Goal: Information Seeking & Learning: Learn about a topic

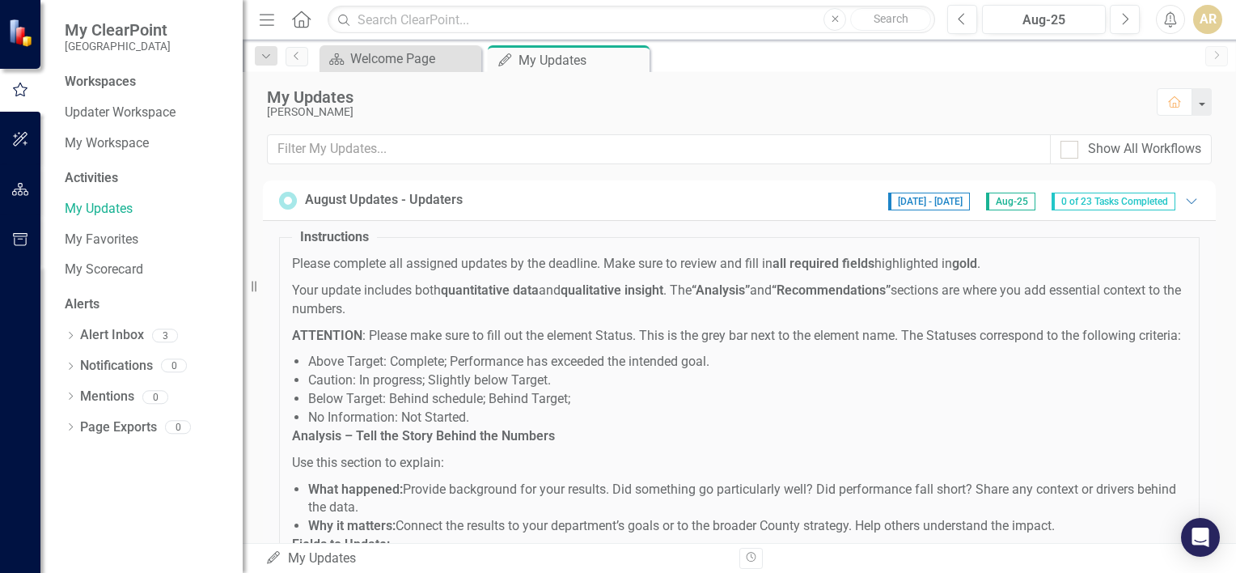
scroll to position [1129, 0]
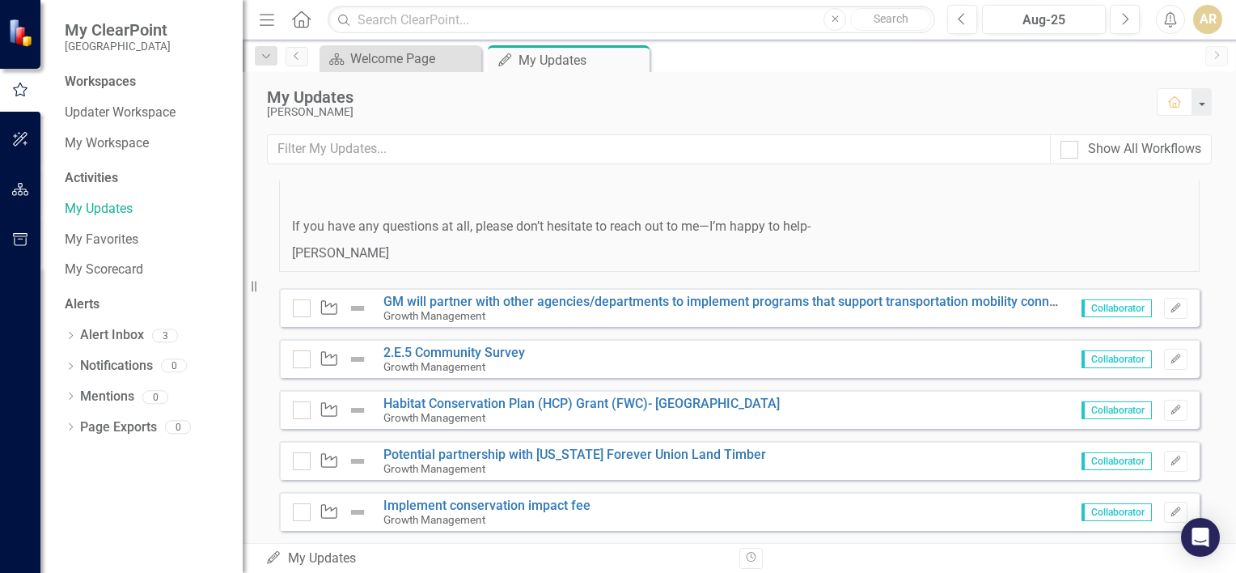
click at [273, 21] on icon "Menu" at bounding box center [266, 19] width 21 height 17
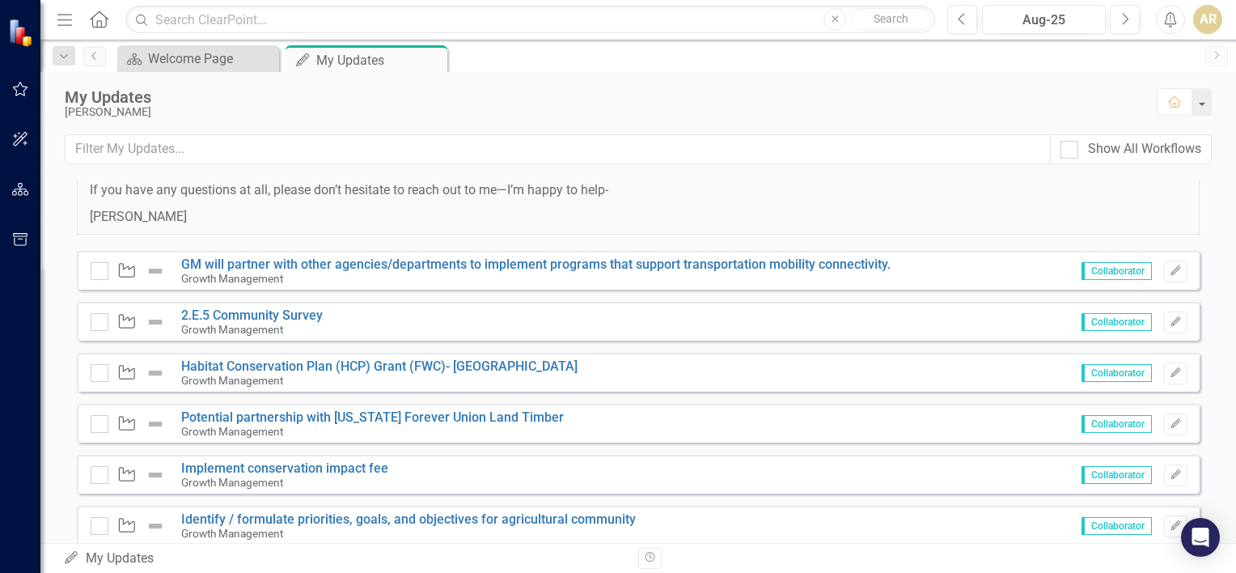
click at [62, 16] on icon "Menu" at bounding box center [64, 19] width 21 height 17
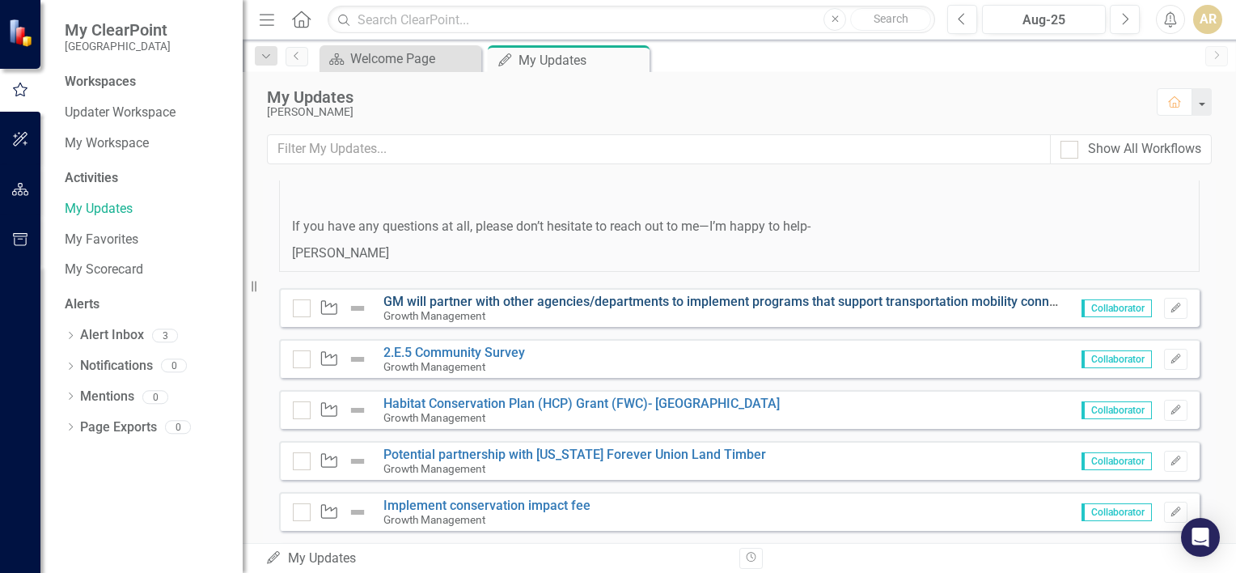
click at [427, 309] on link "GM will partner with other agencies/departments to implement programs that supp…" at bounding box center [737, 301] width 709 height 15
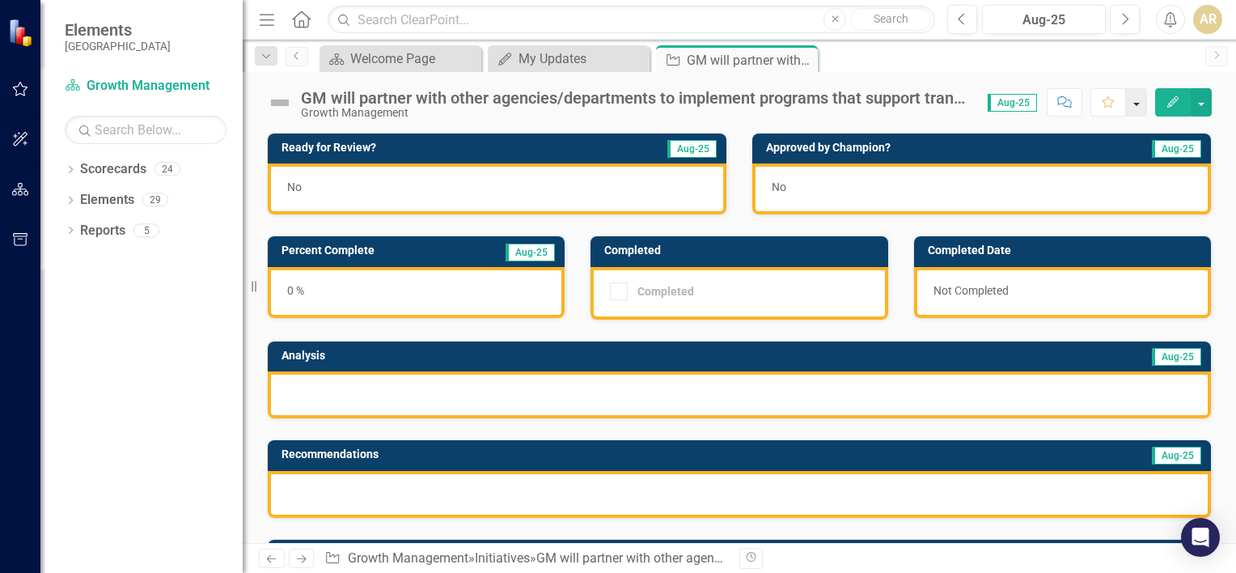
click at [1140, 99] on button "button" at bounding box center [1136, 102] width 21 height 28
click at [1210, 106] on button "button" at bounding box center [1200, 102] width 21 height 28
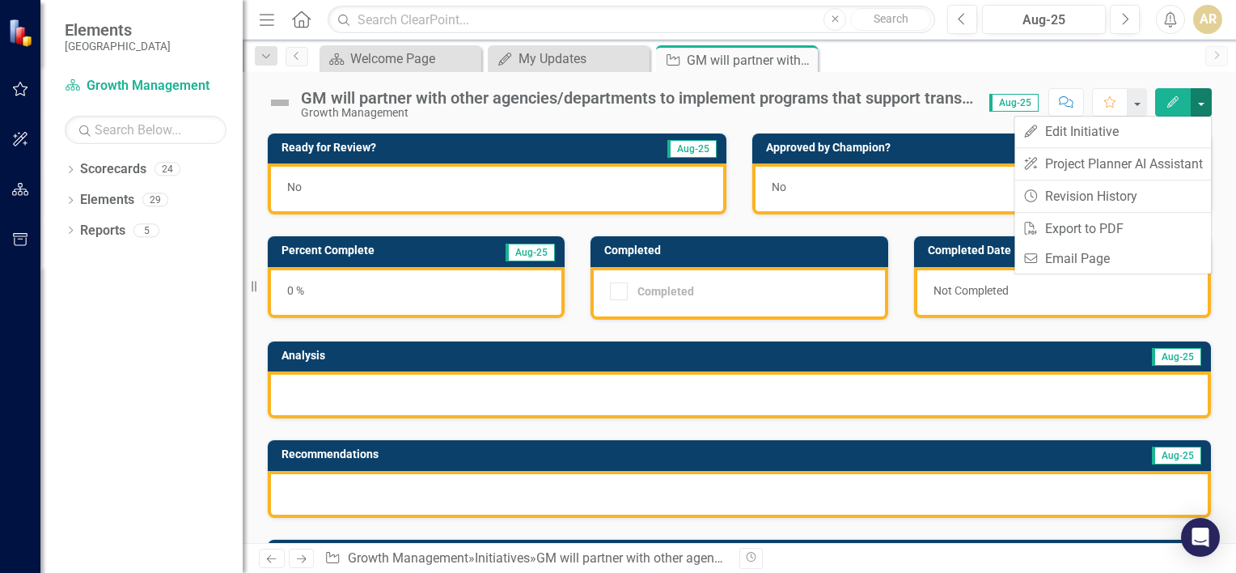
click at [1210, 106] on button "button" at bounding box center [1200, 102] width 21 height 28
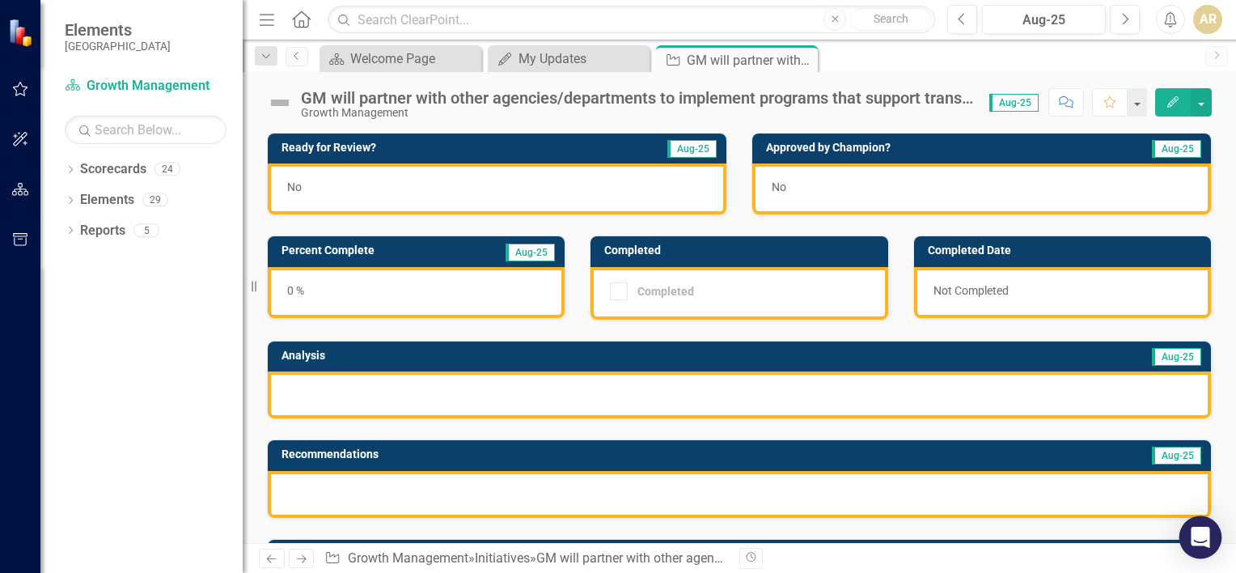
click at [1199, 539] on icon "Open Intercom Messenger" at bounding box center [1199, 536] width 19 height 21
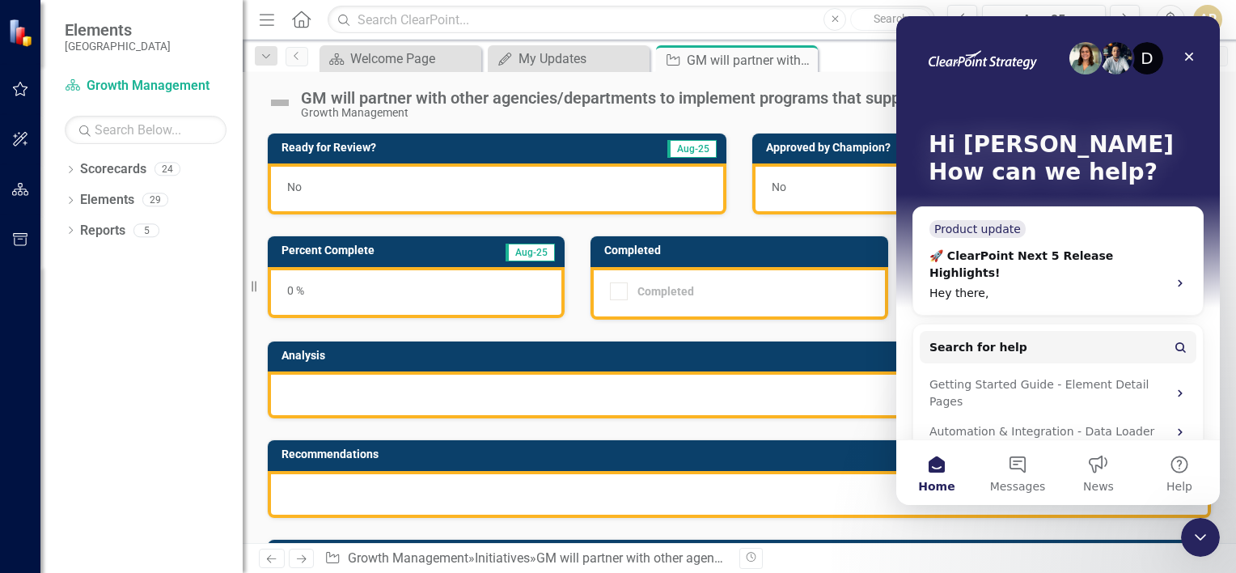
scroll to position [48, 0]
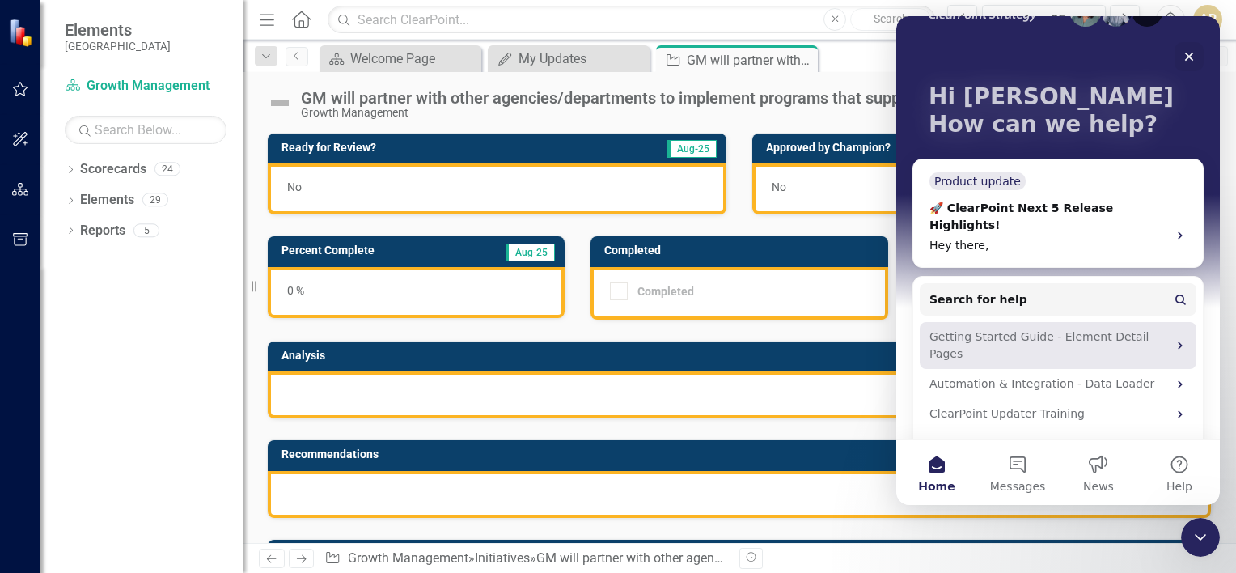
click at [995, 328] on div "Getting Started Guide - Element Detail Pages" at bounding box center [1048, 345] width 238 height 34
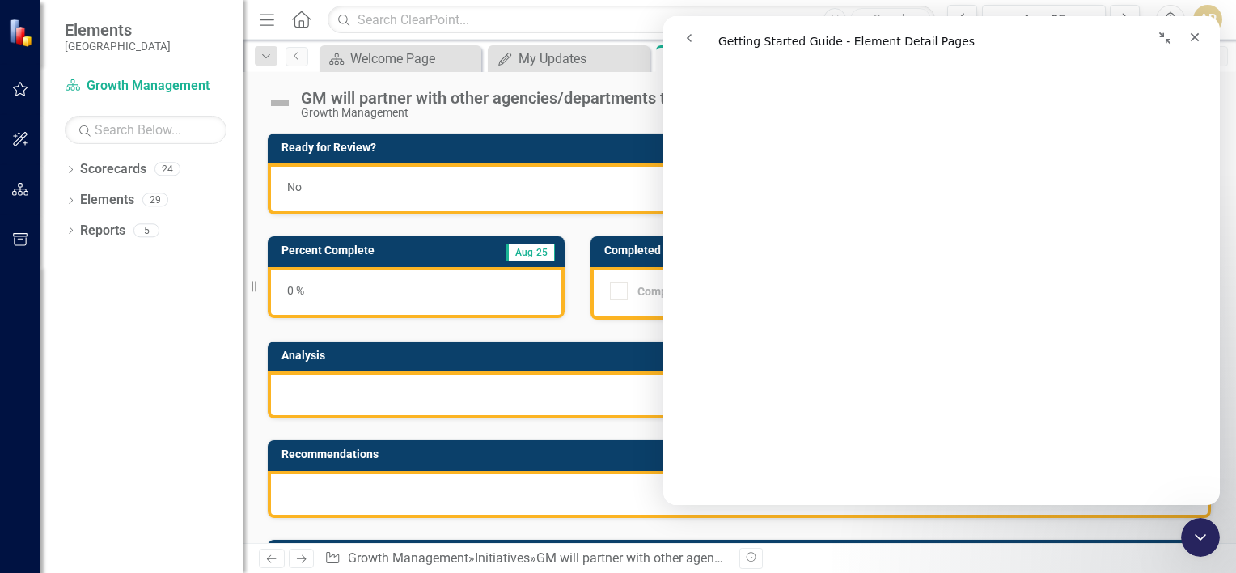
scroll to position [4447, 0]
click at [695, 43] on button "go back" at bounding box center [689, 38] width 31 height 31
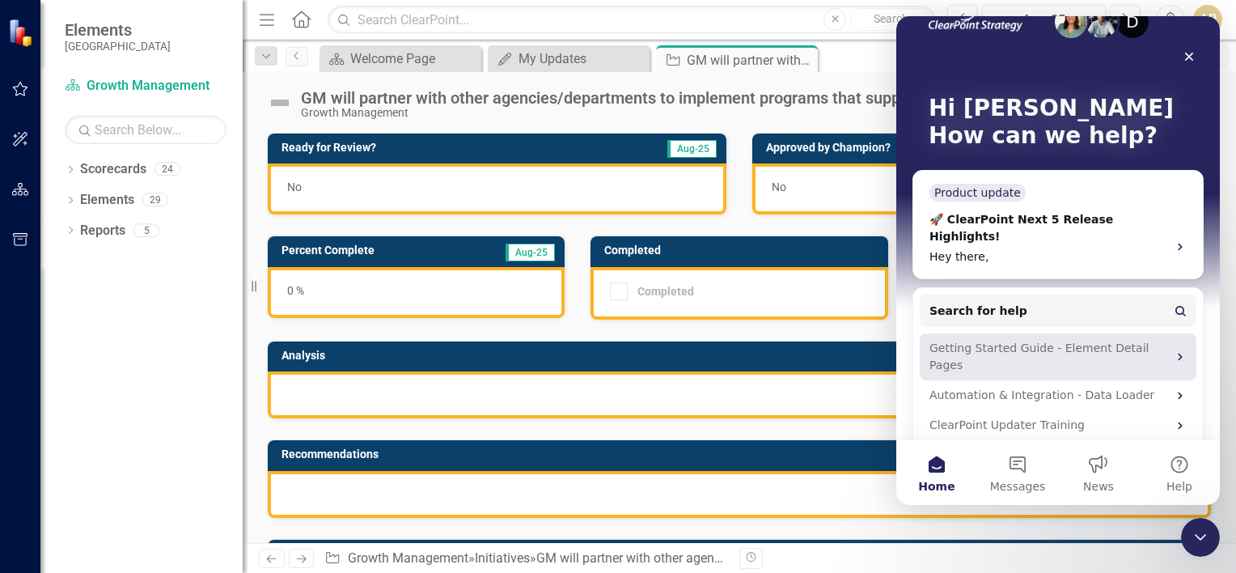
scroll to position [48, 0]
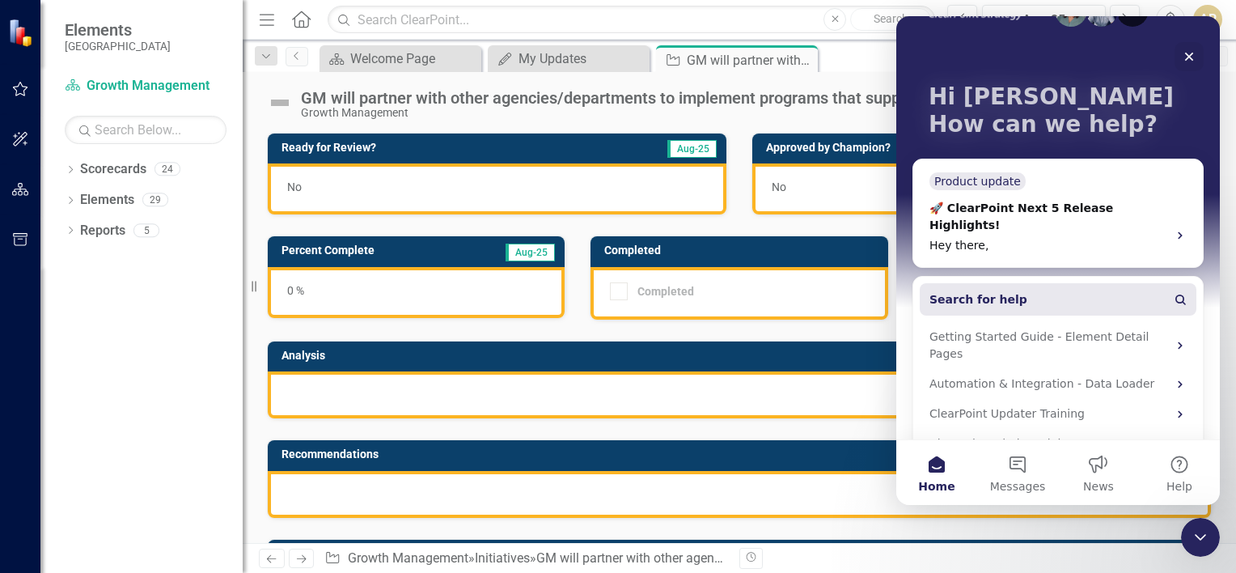
click at [964, 291] on span "Search for help" at bounding box center [978, 299] width 98 height 17
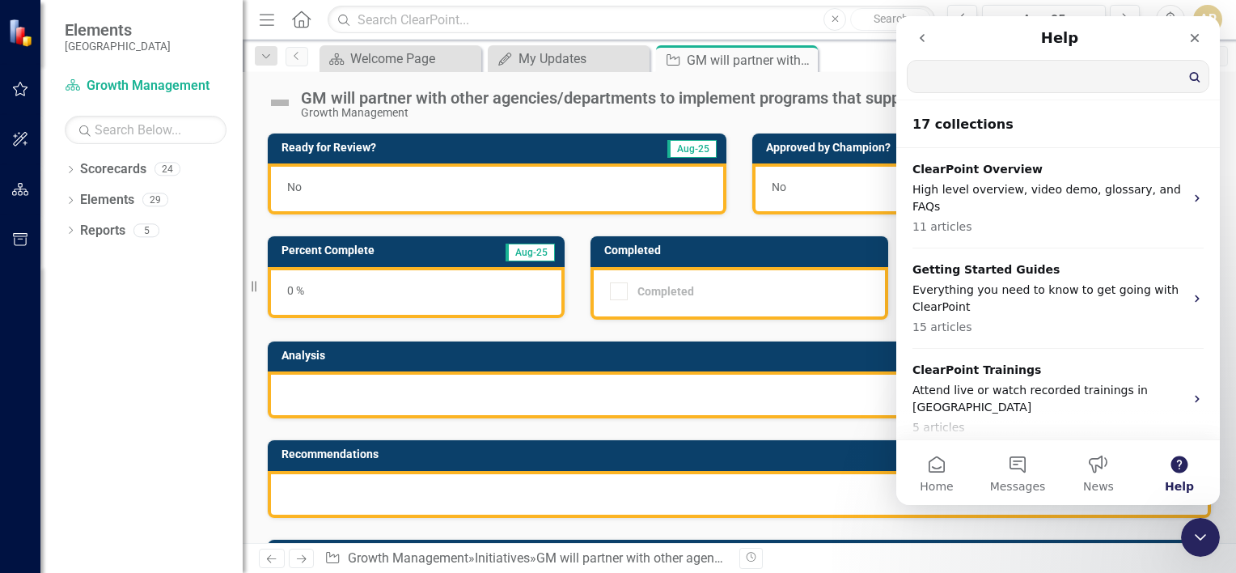
scroll to position [0, 0]
type input "copy forward"
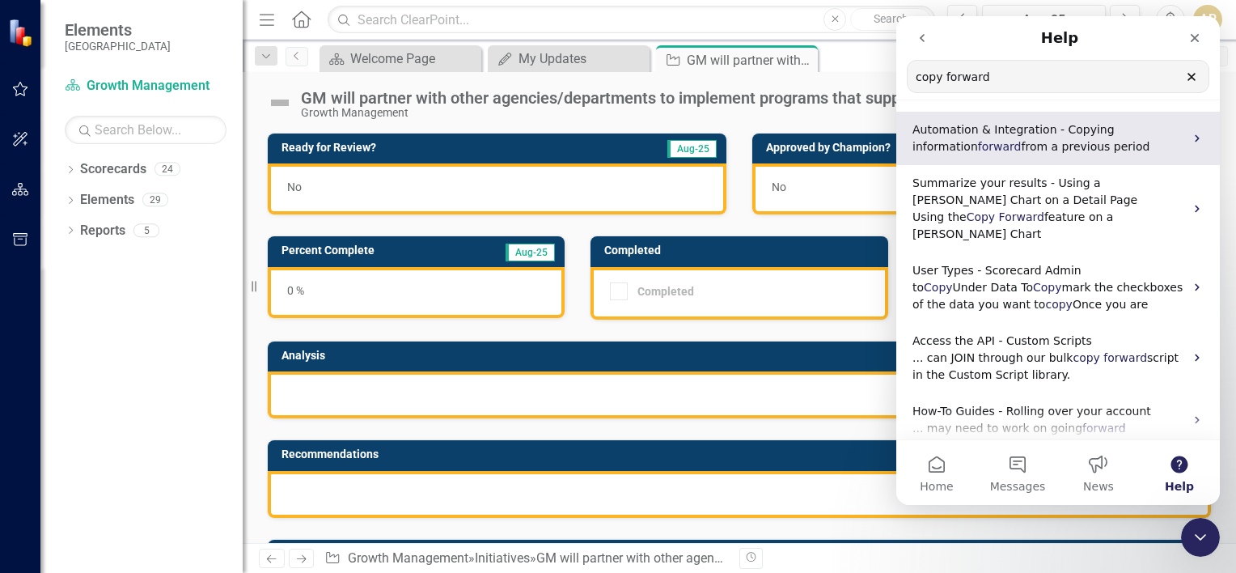
click at [1004, 136] on span "Automation & Integration - Copying information" at bounding box center [1013, 138] width 202 height 30
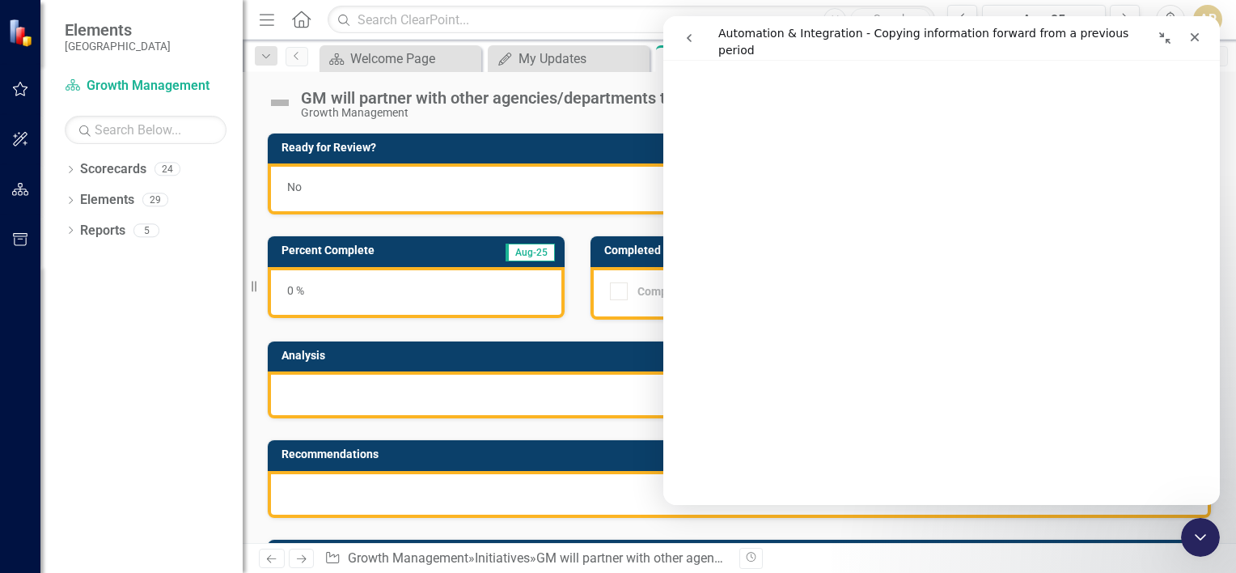
scroll to position [243, 0]
drag, startPoint x: 996, startPoint y: 36, endPoint x: 1151, endPoint y: 41, distance: 155.3
click at [1151, 41] on div "Intercom messenger" at bounding box center [1078, 38] width 261 height 31
drag, startPoint x: 1100, startPoint y: 19, endPoint x: 1122, endPoint y: 19, distance: 22.6
click at [1122, 19] on nav "Intercom messenger" at bounding box center [941, 38] width 556 height 44
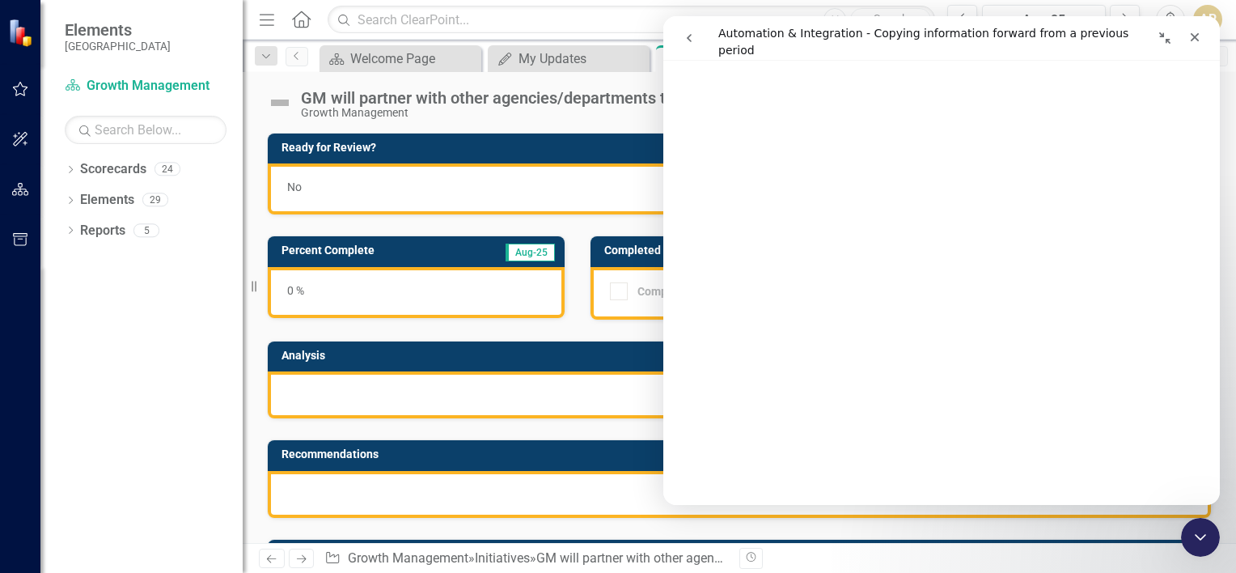
scroll to position [728, 0]
click at [1192, 42] on icon "Close" at bounding box center [1194, 37] width 13 height 13
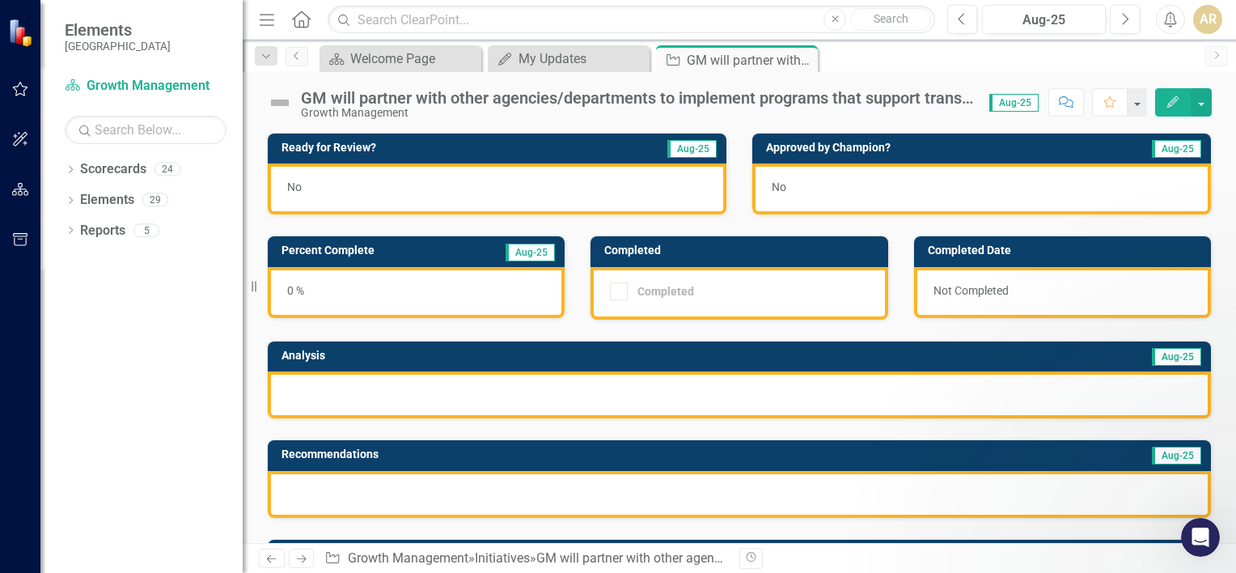
scroll to position [0, 0]
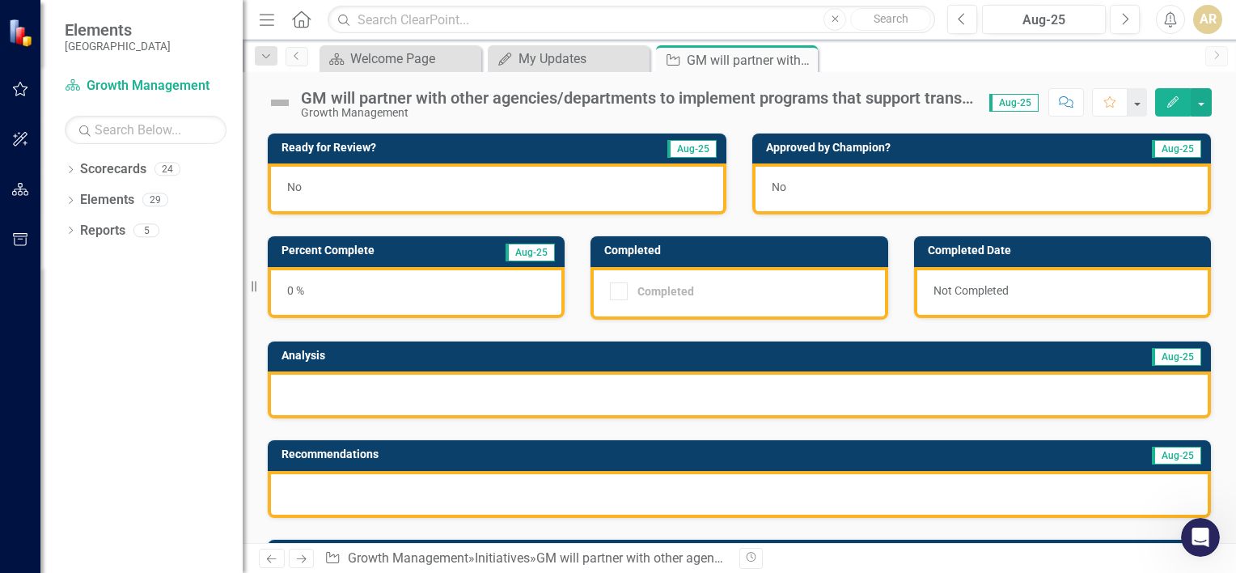
click at [158, 369] on div "Dropdown Scorecards 24 Dropdown [GEOGRAPHIC_DATA] Strategic Plan Animal Control…" at bounding box center [141, 364] width 202 height 416
click at [120, 174] on link "Scorecards" at bounding box center [113, 169] width 66 height 19
click at [72, 168] on icon "Dropdown" at bounding box center [70, 171] width 11 height 9
click at [68, 232] on icon "Dropdown" at bounding box center [70, 231] width 11 height 9
click at [1202, 104] on button "button" at bounding box center [1200, 102] width 21 height 28
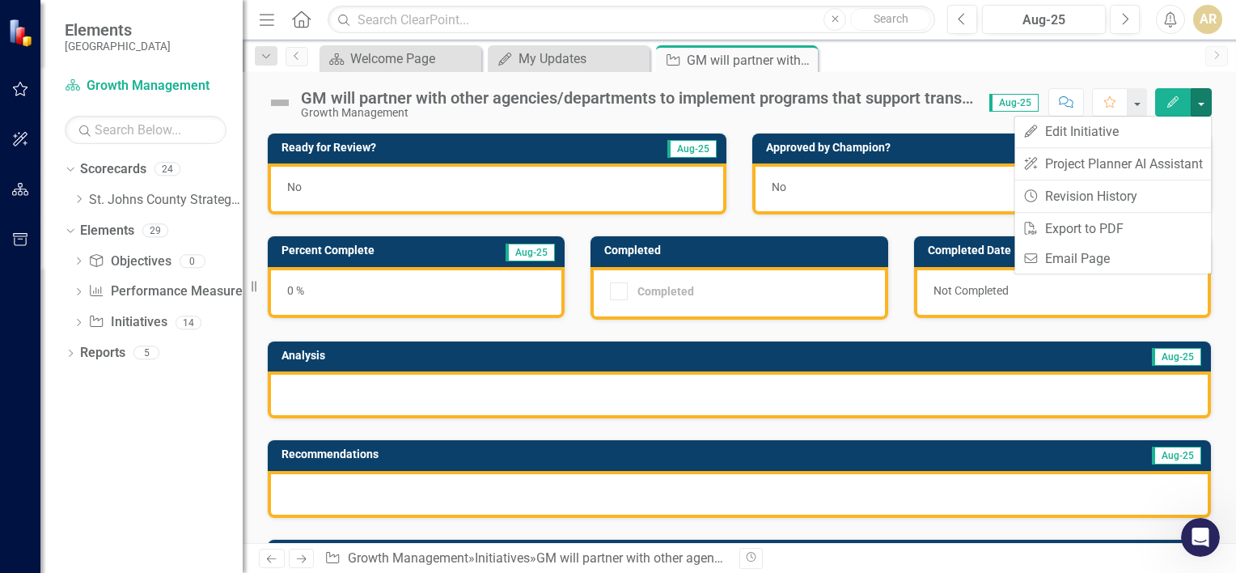
click at [204, 426] on div "Dropdown Scorecards 24 Dropdown [GEOGRAPHIC_DATA] Strategic Plan Animal Control…" at bounding box center [141, 364] width 202 height 416
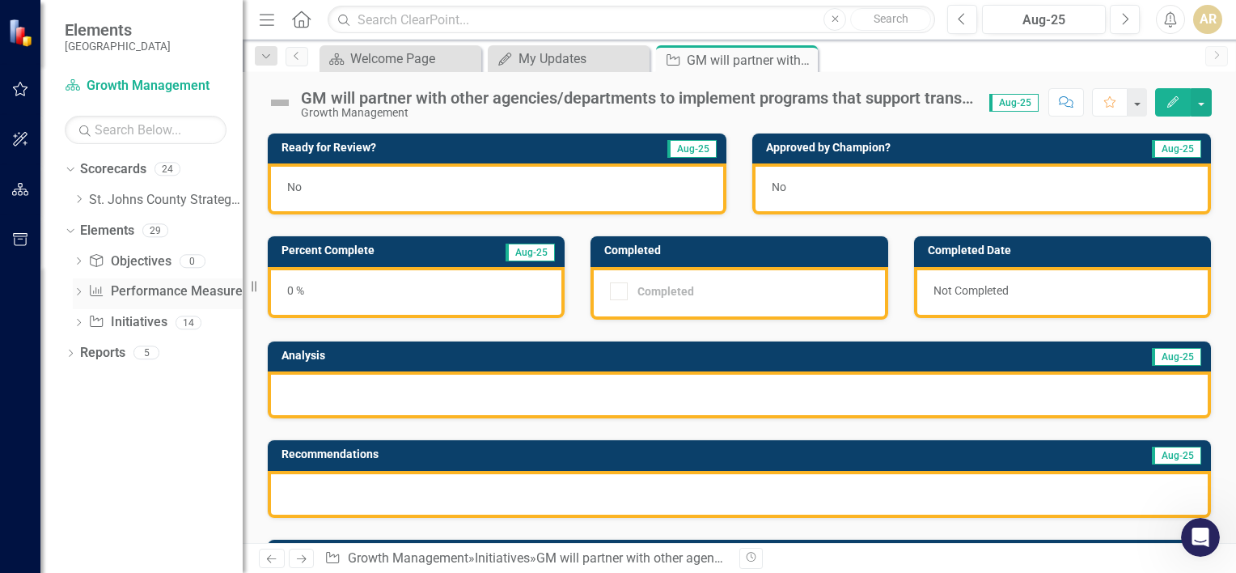
click at [76, 289] on icon "Dropdown" at bounding box center [78, 293] width 11 height 9
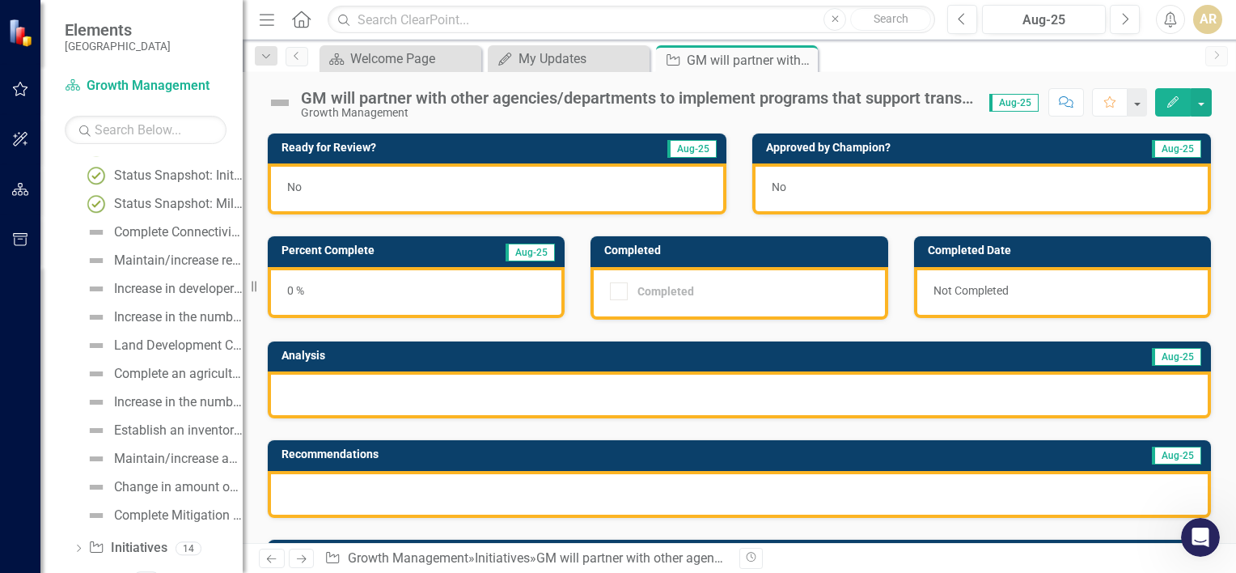
scroll to position [222, 0]
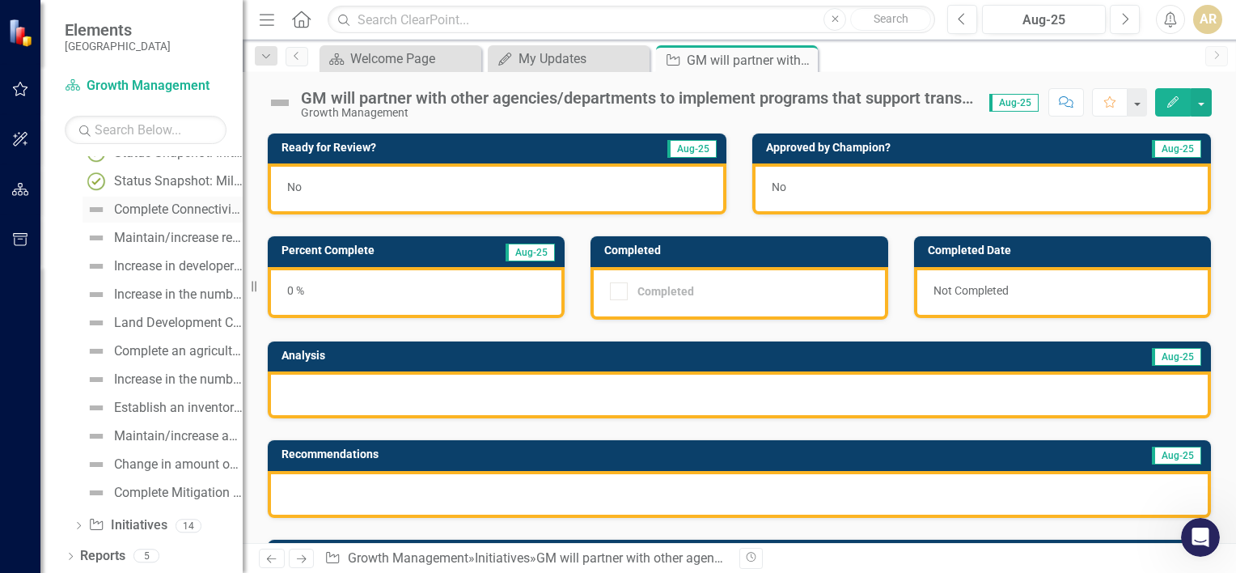
click at [152, 213] on div "Complete Connectivity Plan for mobility" at bounding box center [178, 209] width 129 height 15
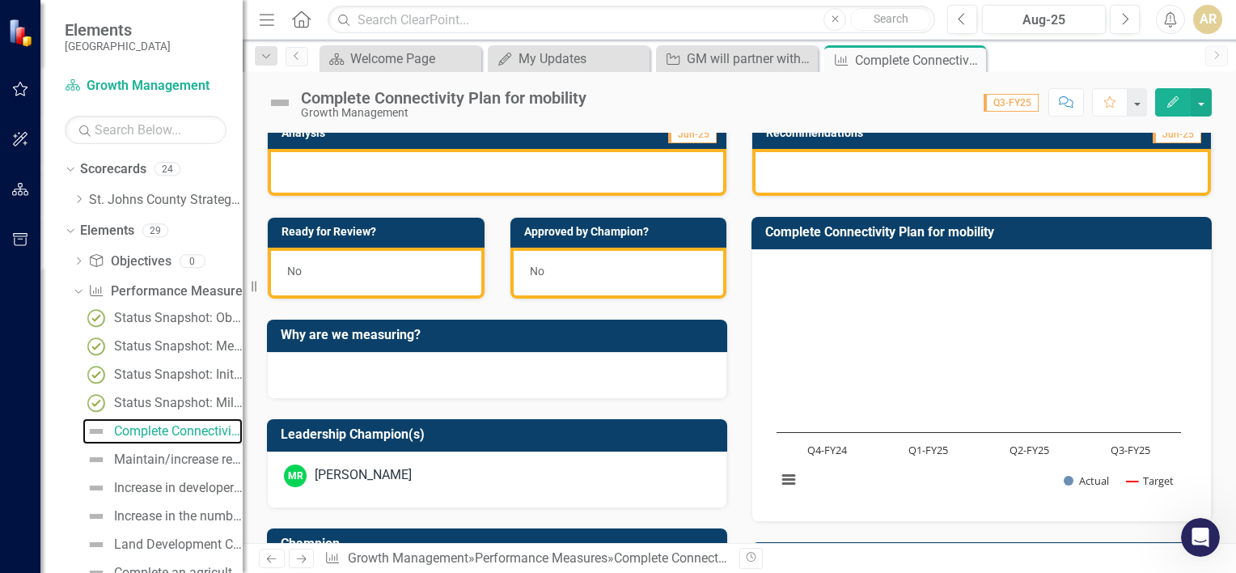
scroll to position [566, 0]
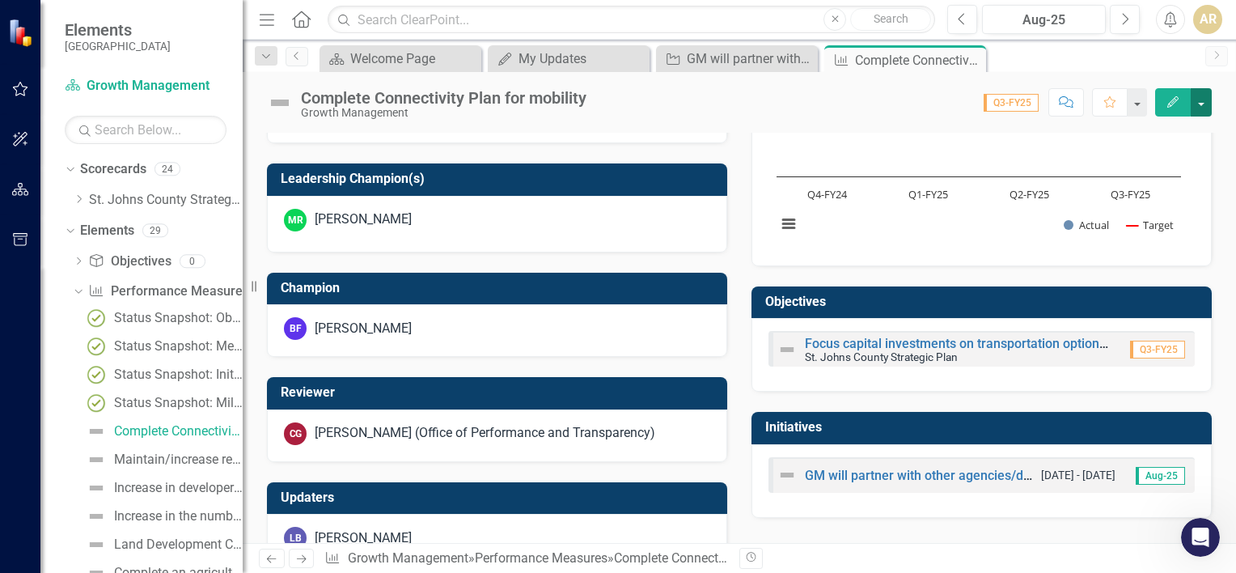
click at [1202, 107] on button "button" at bounding box center [1200, 102] width 21 height 28
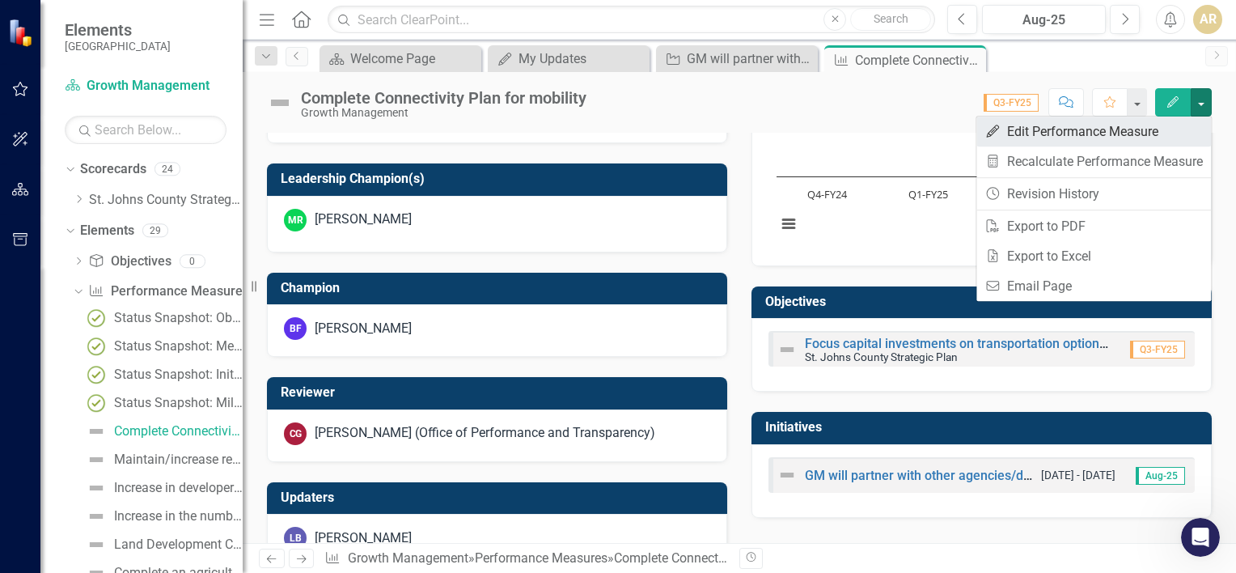
click at [1152, 126] on link "Edit Edit Performance Measure" at bounding box center [1093, 131] width 234 height 30
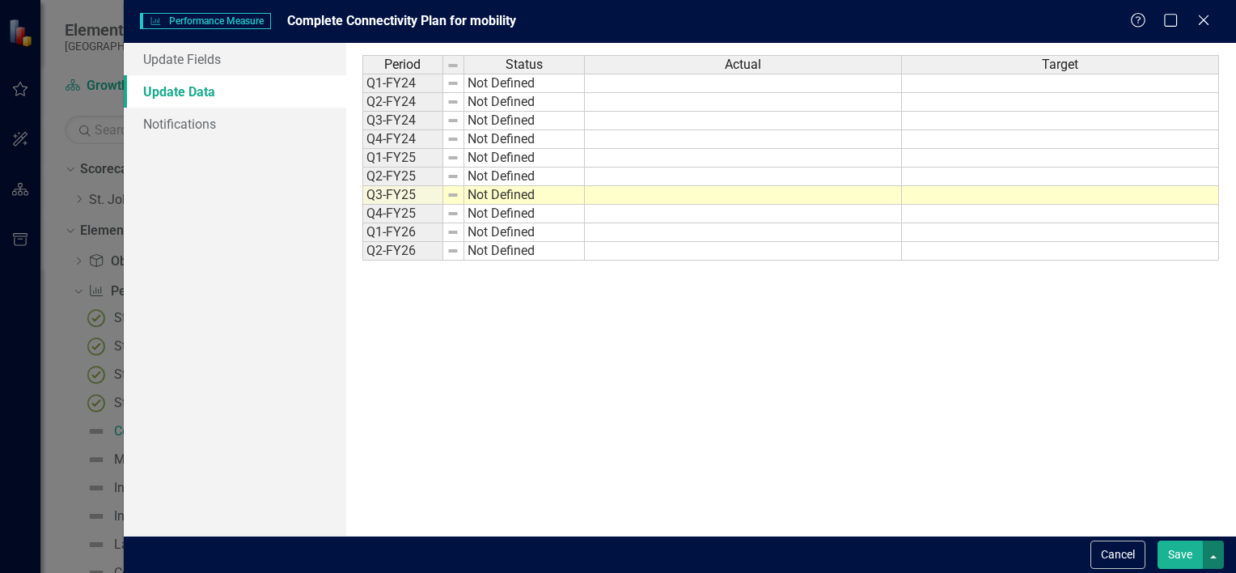
click at [1216, 556] on button "button" at bounding box center [1212, 554] width 21 height 28
click at [827, 381] on div "Period Status Actual Target Q1-FY24 Not Defined Q2-FY24 Not Defined Q3-FY24 Not…" at bounding box center [790, 289] width 857 height 468
click at [1211, 19] on icon "Close" at bounding box center [1203, 19] width 20 height 15
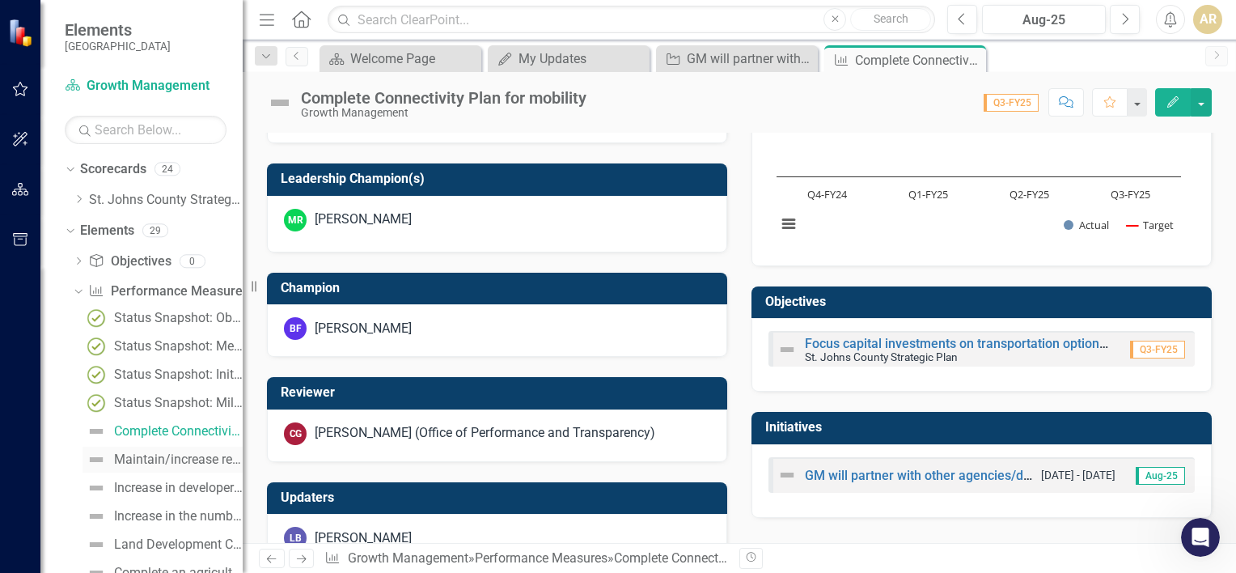
click at [161, 458] on div "Maintain/increase resident satisfaction with conservation efforts (measures by …" at bounding box center [178, 459] width 129 height 15
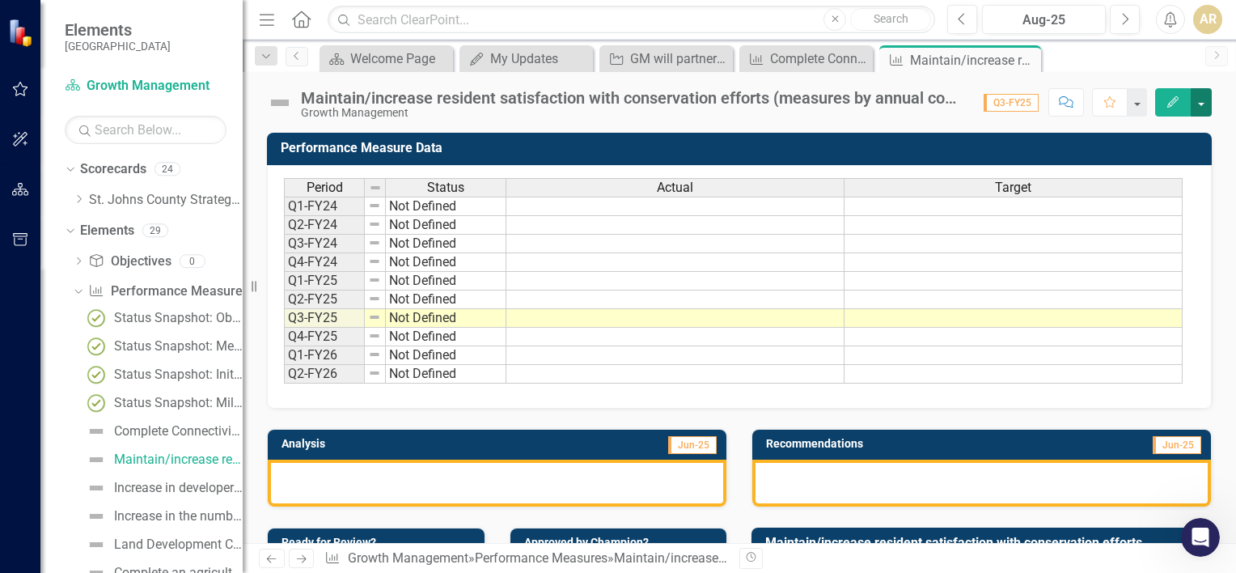
click at [1201, 99] on button "button" at bounding box center [1200, 102] width 21 height 28
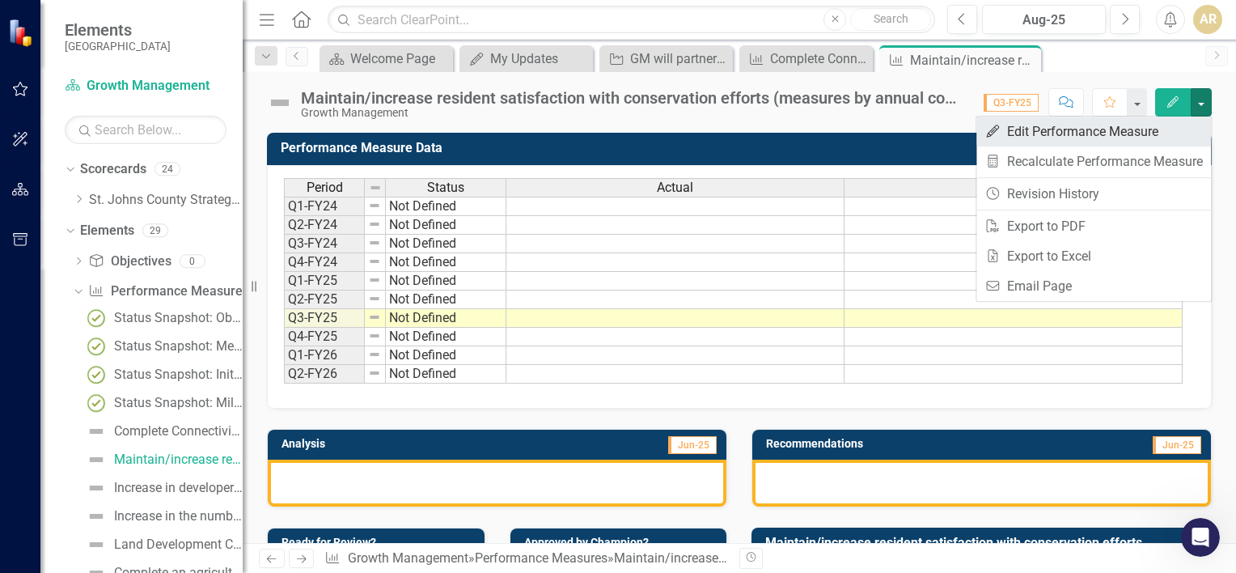
click at [1185, 126] on link "Edit Edit Performance Measure" at bounding box center [1093, 131] width 234 height 30
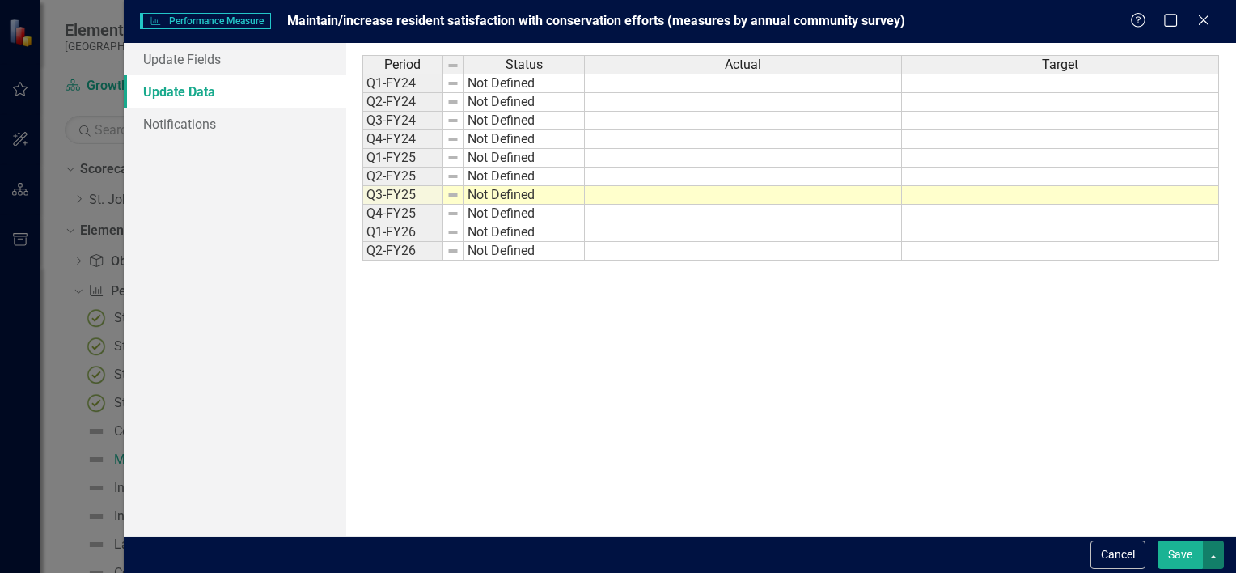
click at [1217, 560] on button "button" at bounding box center [1212, 554] width 21 height 28
click at [716, 450] on div "Period Status Actual Target Q1-FY24 Not Defined Q2-FY24 Not Defined Q3-FY24 Not…" at bounding box center [790, 289] width 857 height 468
click at [1203, 23] on icon "Close" at bounding box center [1203, 19] width 20 height 15
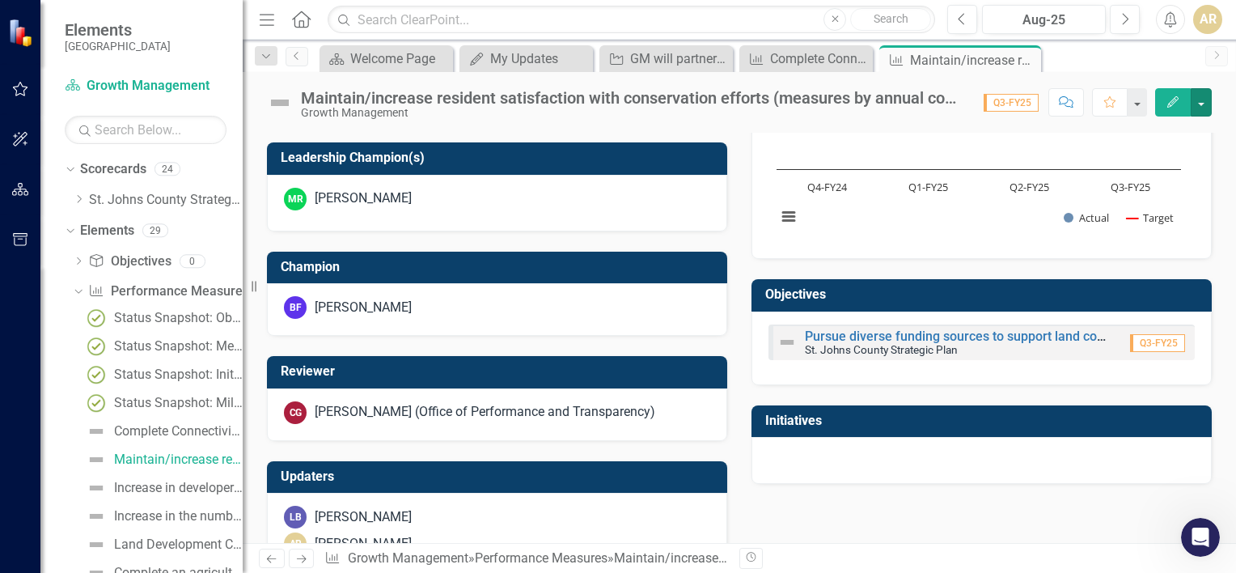
scroll to position [634, 0]
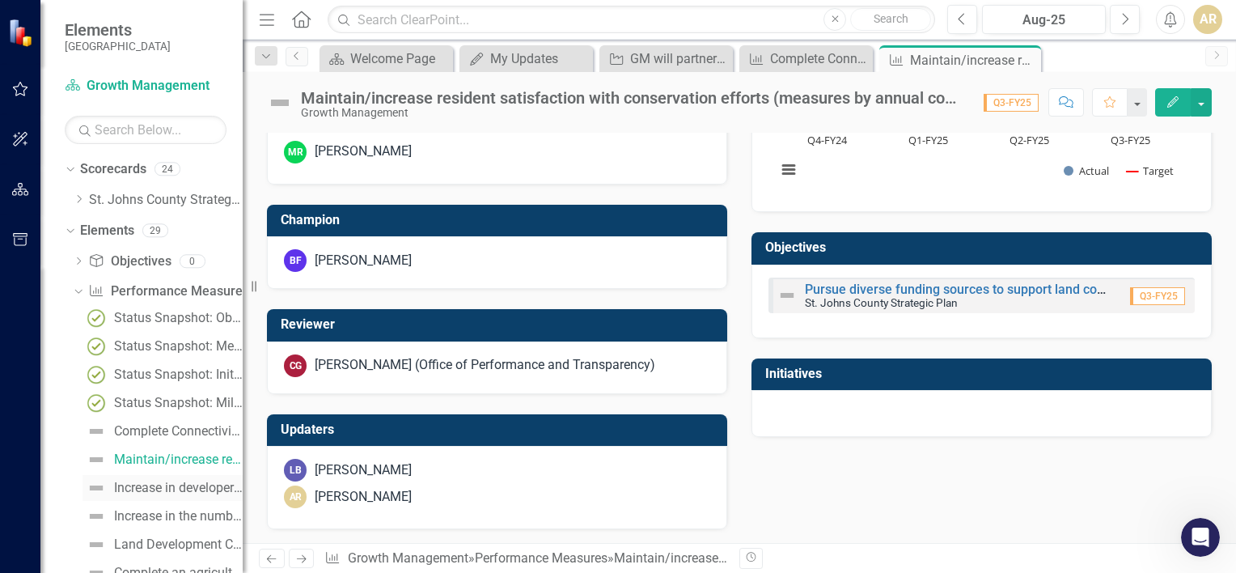
click at [118, 479] on link "Increase in developer contributions for land conservation and preservation" at bounding box center [162, 488] width 160 height 26
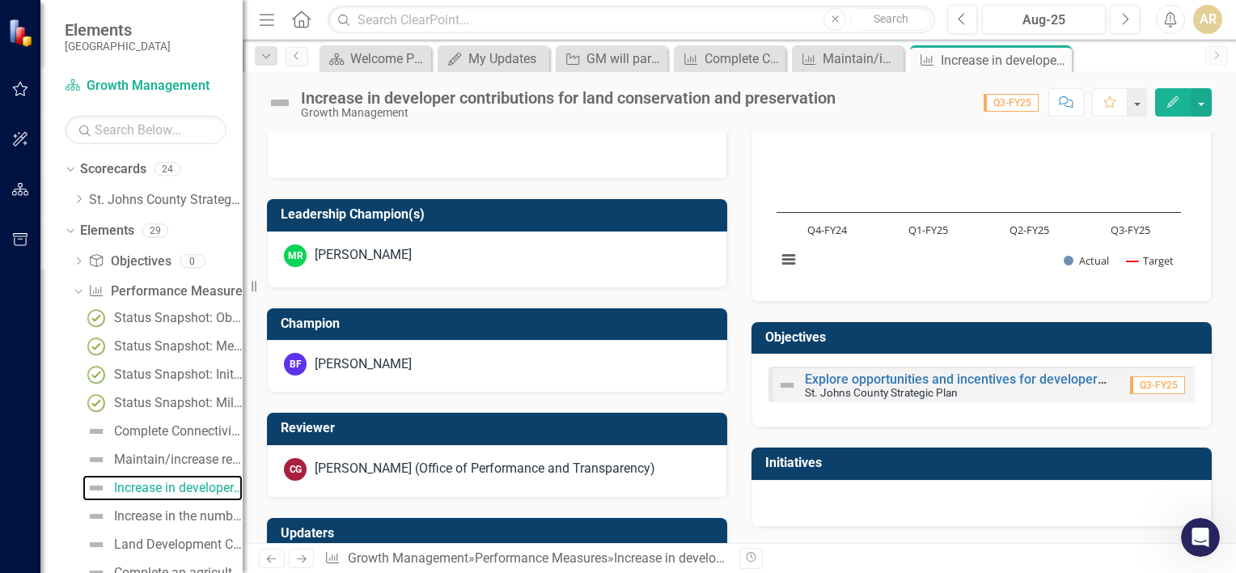
scroll to position [634, 0]
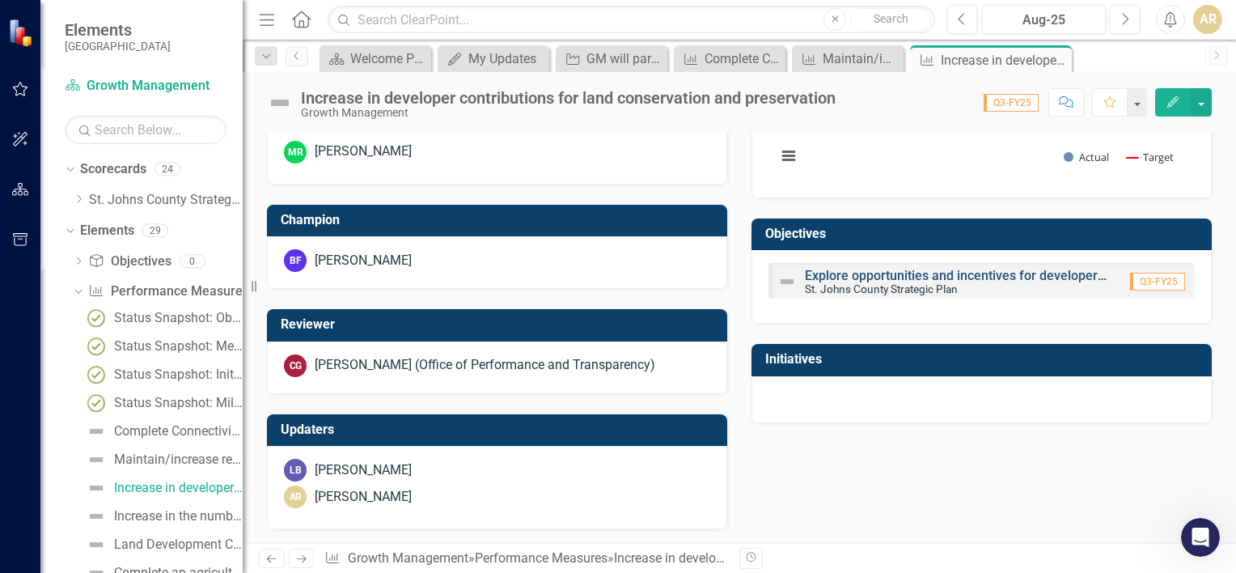
click at [929, 283] on link "Explore opportunities and incentives for developers to contribute to land conse…" at bounding box center [1106, 275] width 602 height 15
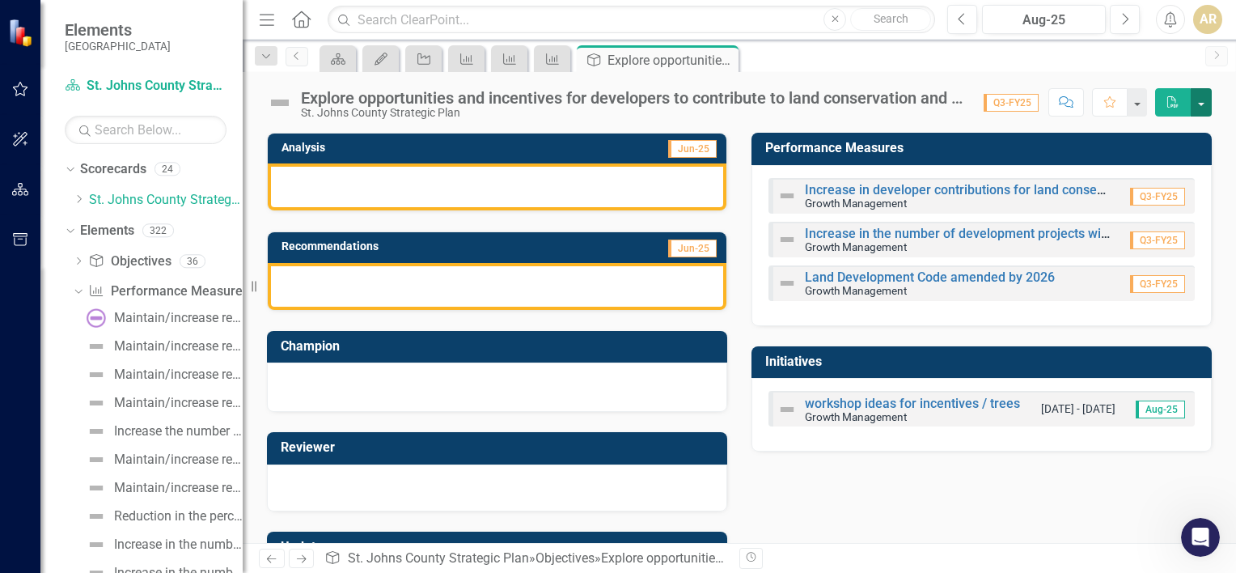
click at [1207, 109] on button "button" at bounding box center [1200, 102] width 21 height 28
click at [1204, 108] on button "button" at bounding box center [1200, 102] width 21 height 28
click at [925, 188] on link "Increase in developer contributions for land conservation and preservation" at bounding box center [1022, 189] width 434 height 15
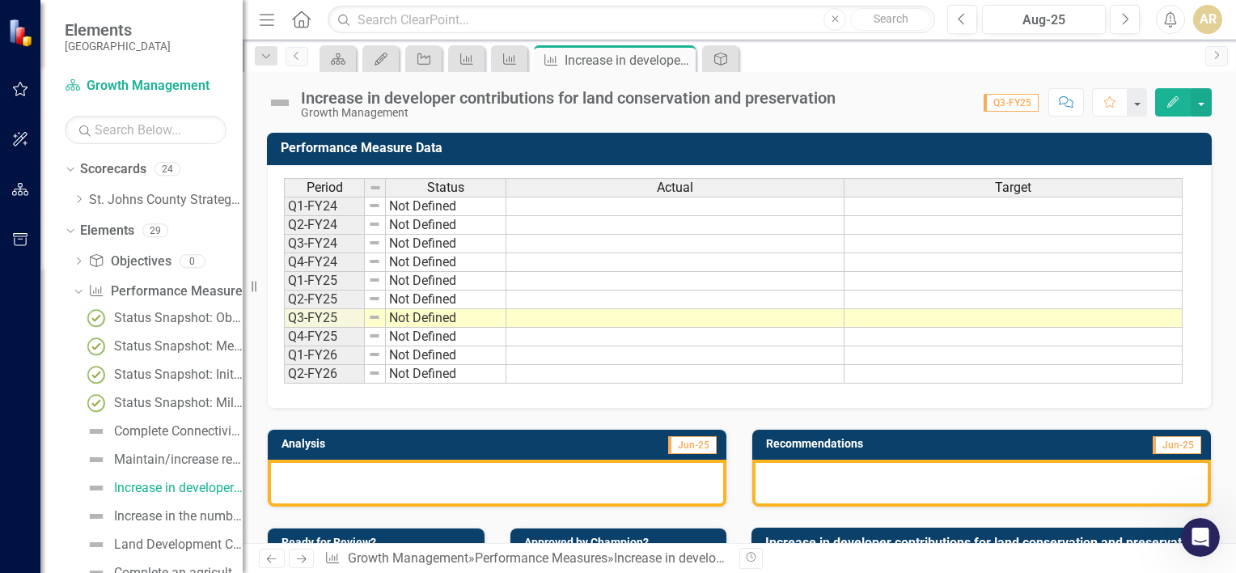
click at [857, 62] on div "Scorecard My Updates Initiative Performance Measure Performance Measure Perform…" at bounding box center [756, 58] width 881 height 26
click at [378, 59] on icon "My Updates" at bounding box center [381, 59] width 16 height 13
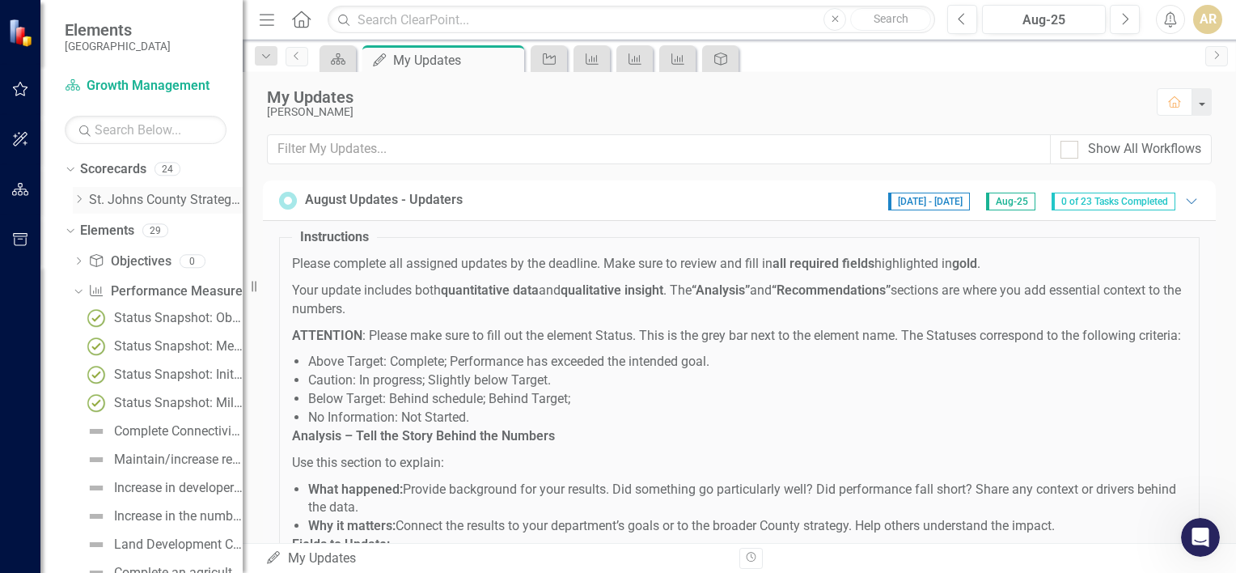
click at [152, 192] on link "St. Johns County Strategic Plan" at bounding box center [166, 200] width 154 height 19
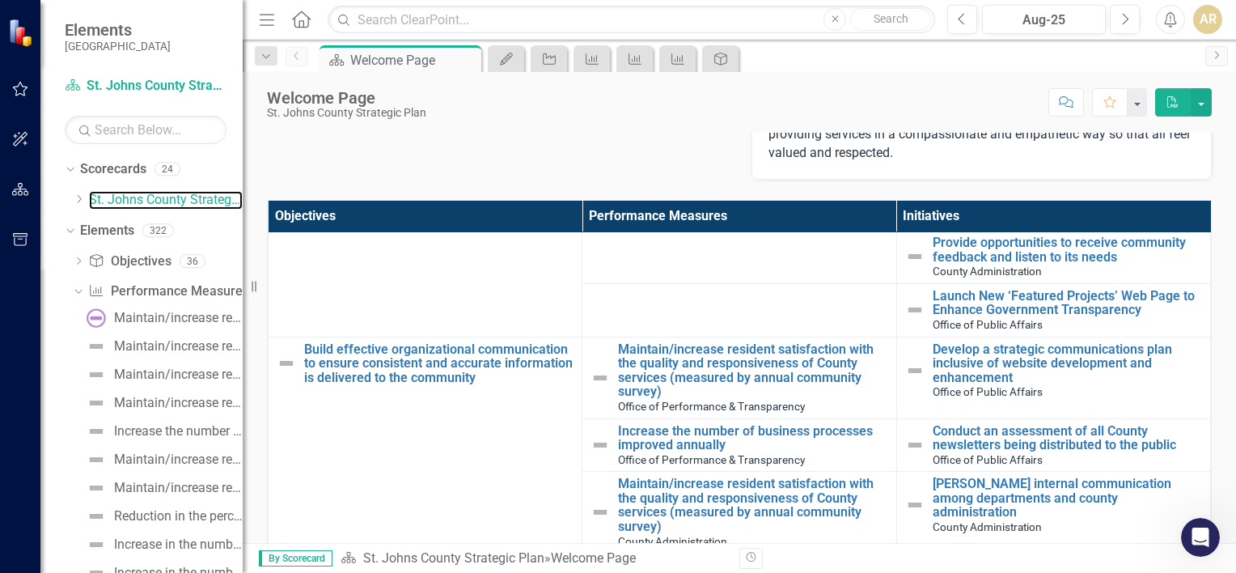
scroll to position [647, 0]
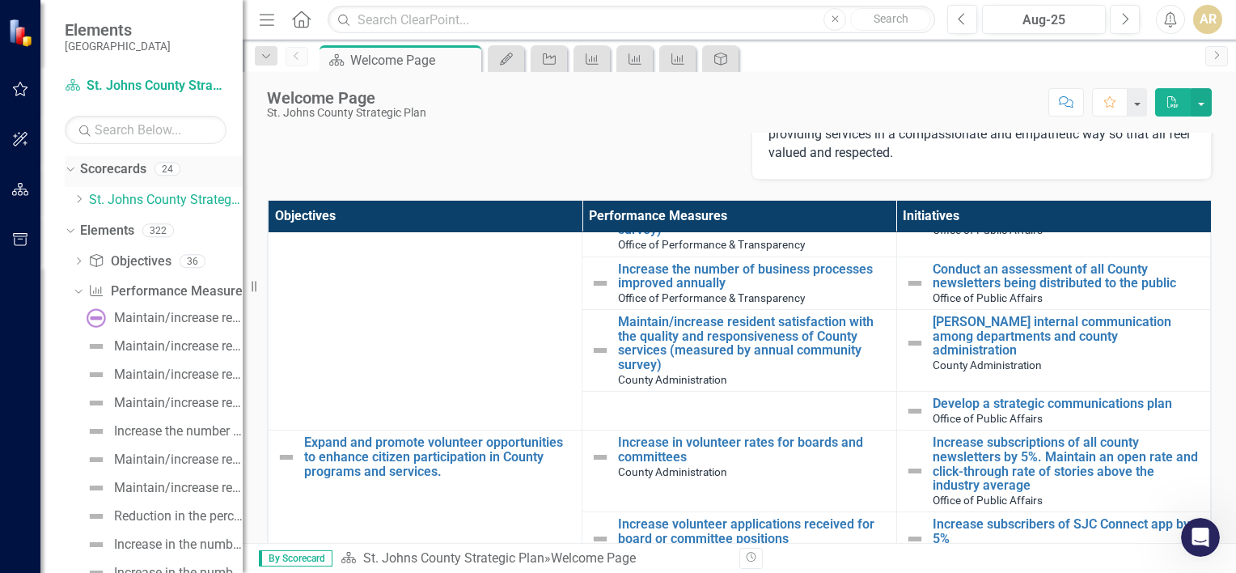
click at [69, 169] on icon at bounding box center [69, 169] width 7 height 4
click at [78, 231] on icon at bounding box center [79, 229] width 4 height 7
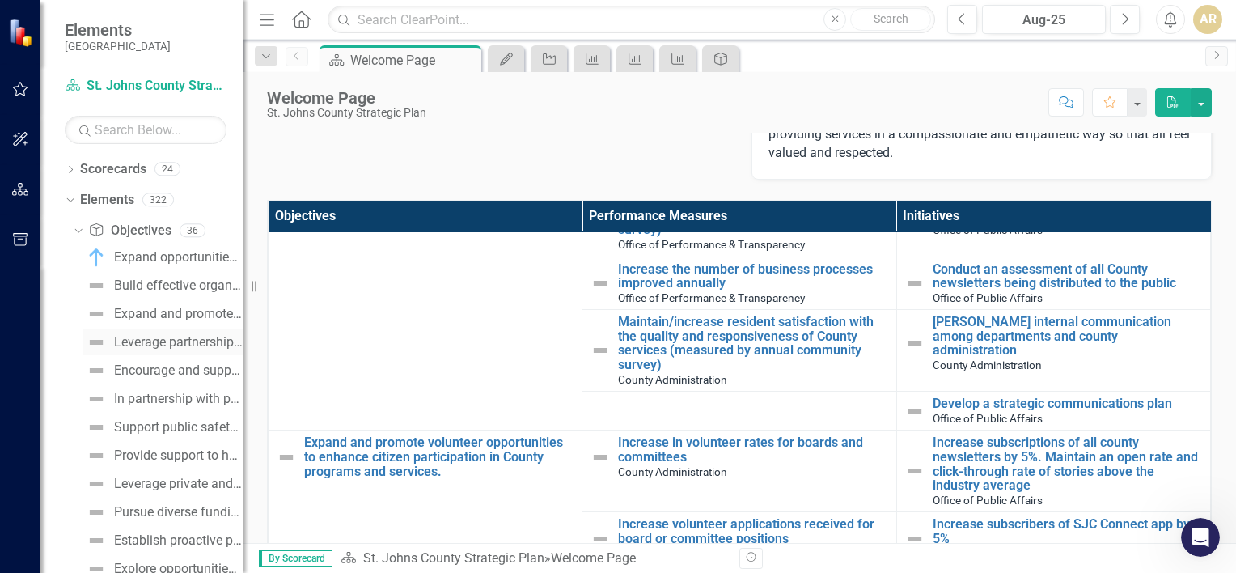
click at [142, 335] on div "Leverage partnerships with nonprofits and other community organizations to enha…" at bounding box center [178, 342] width 129 height 15
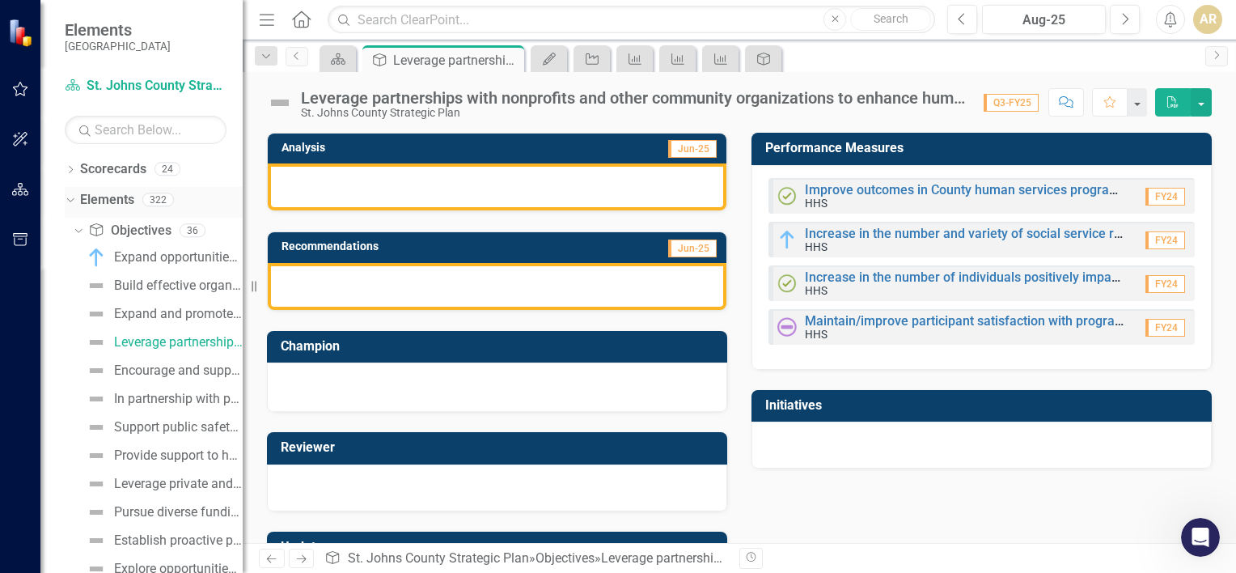
click at [68, 198] on icon "Dropdown" at bounding box center [68, 198] width 9 height 11
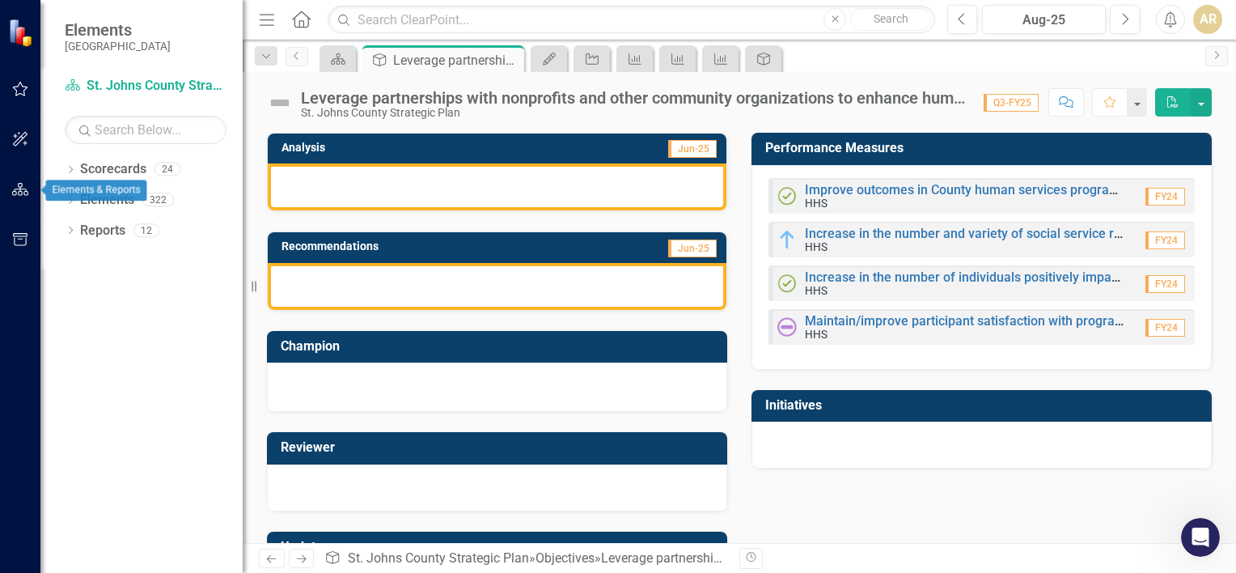
click at [22, 188] on icon "button" at bounding box center [20, 189] width 17 height 13
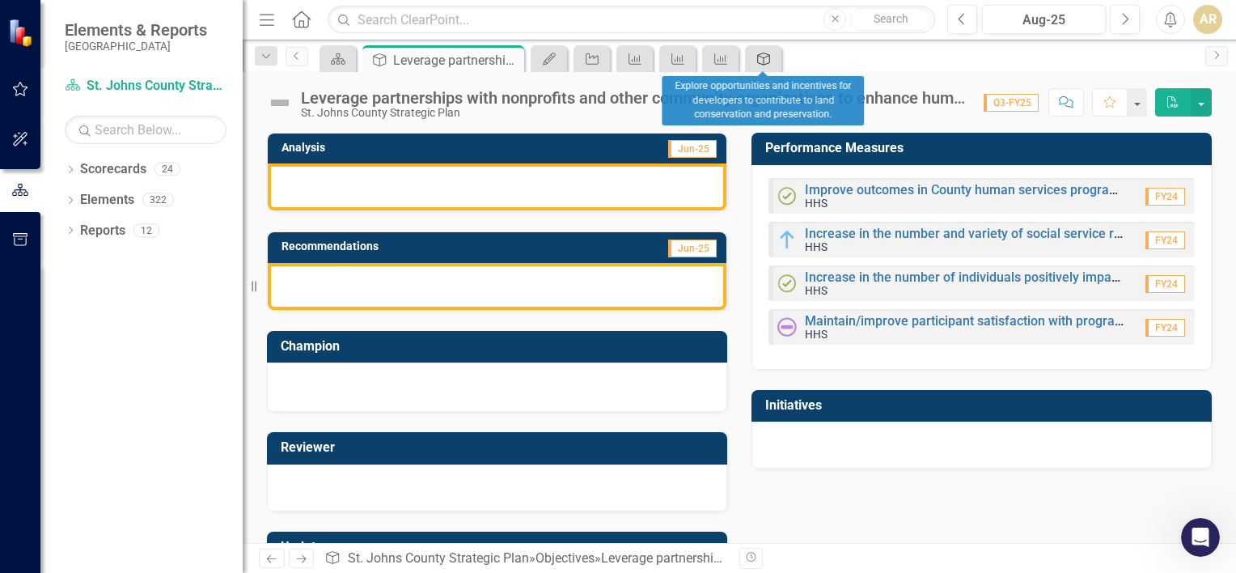
click at [763, 58] on icon at bounding box center [763, 59] width 13 height 13
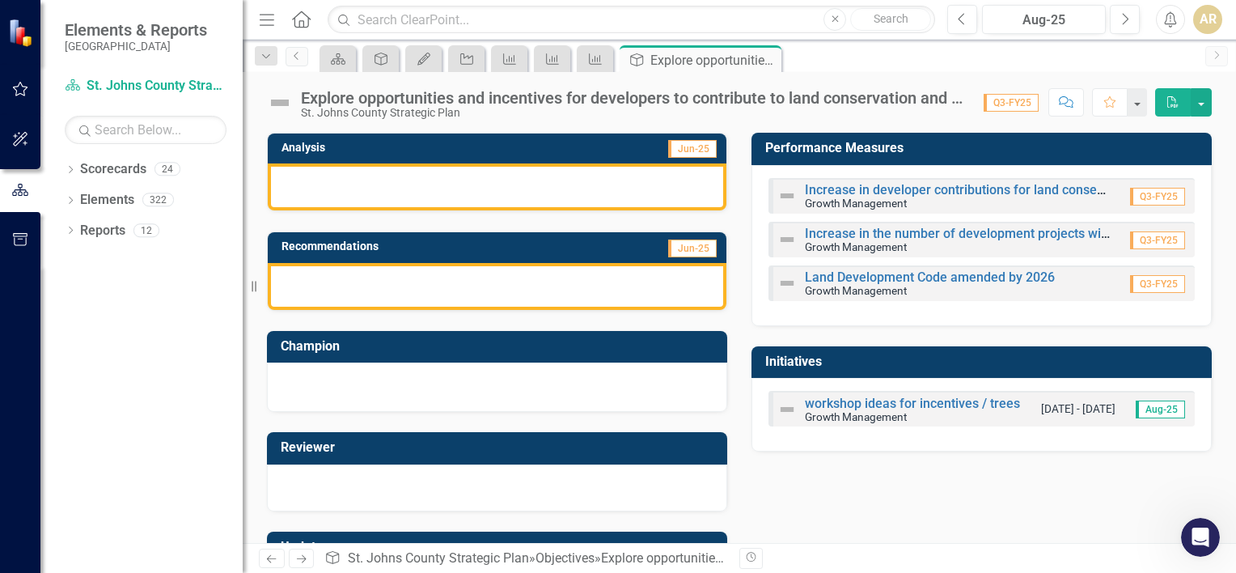
click at [1024, 226] on div "Increase in the number of development projects with conservation measures incor…" at bounding box center [943, 239] width 332 height 27
click at [1026, 237] on link "Increase in the number of development projects with conservation measures incor…" at bounding box center [1067, 233] width 525 height 15
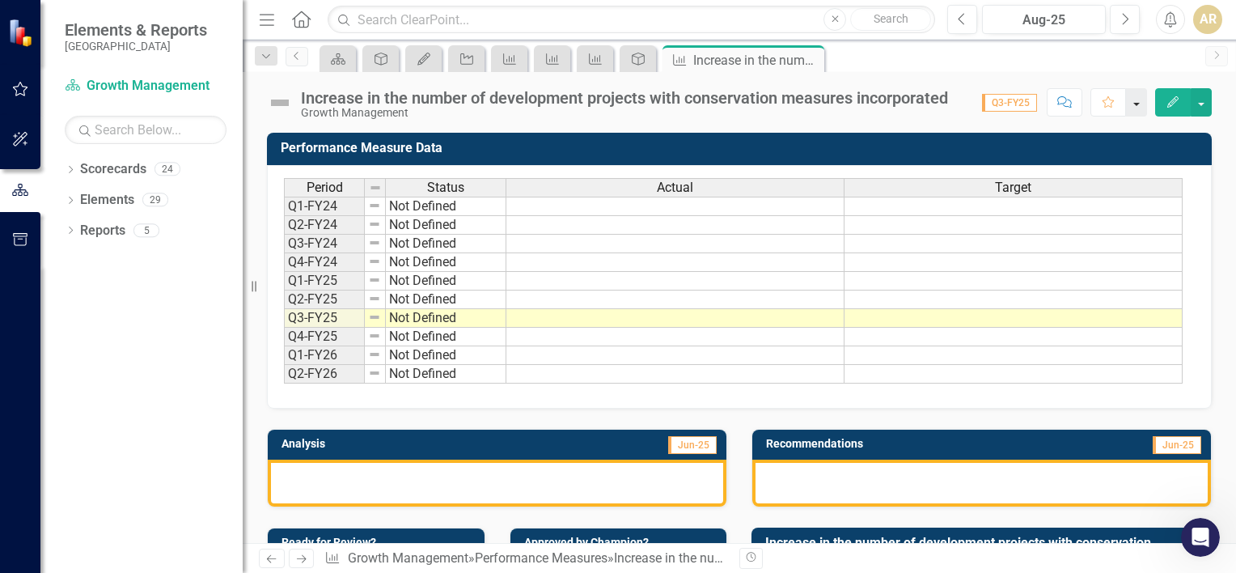
click at [1140, 104] on button "button" at bounding box center [1136, 102] width 21 height 28
click at [1198, 103] on button "button" at bounding box center [1200, 102] width 21 height 28
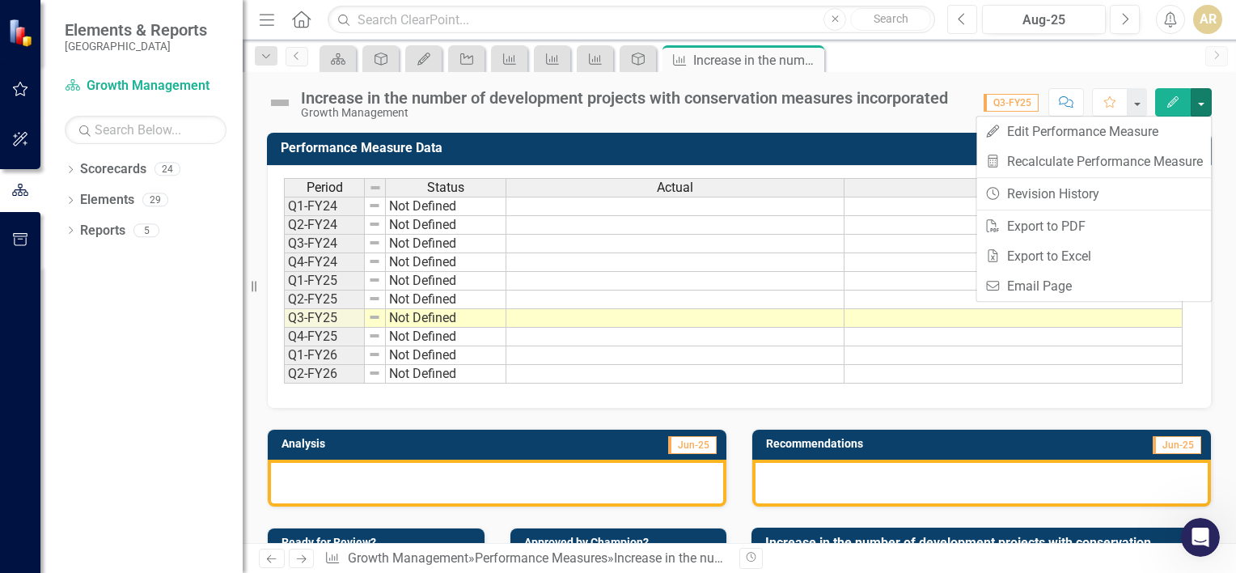
click at [967, 10] on button "Previous" at bounding box center [962, 19] width 30 height 29
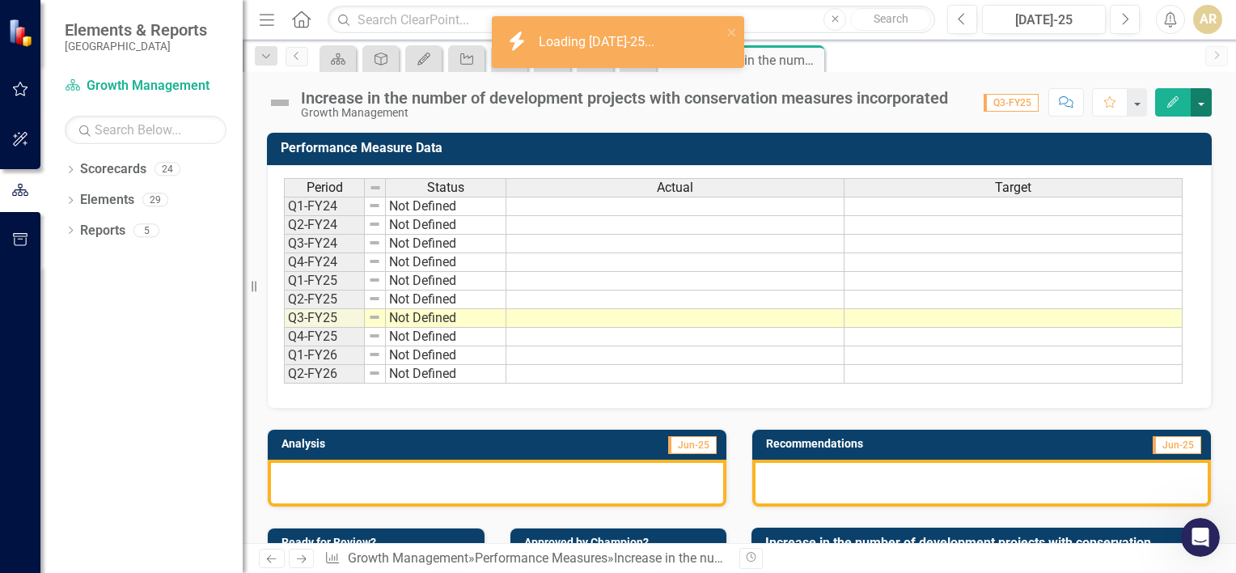
click at [1201, 108] on button "button" at bounding box center [1200, 102] width 21 height 28
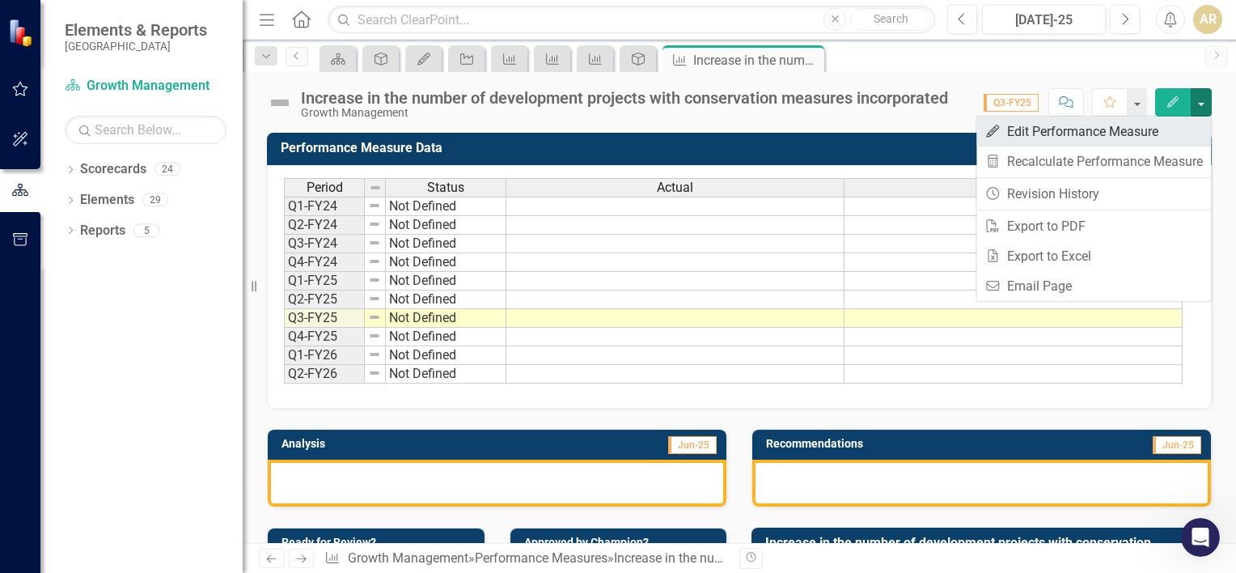
click at [1192, 132] on link "Edit Edit Performance Measure" at bounding box center [1093, 131] width 234 height 30
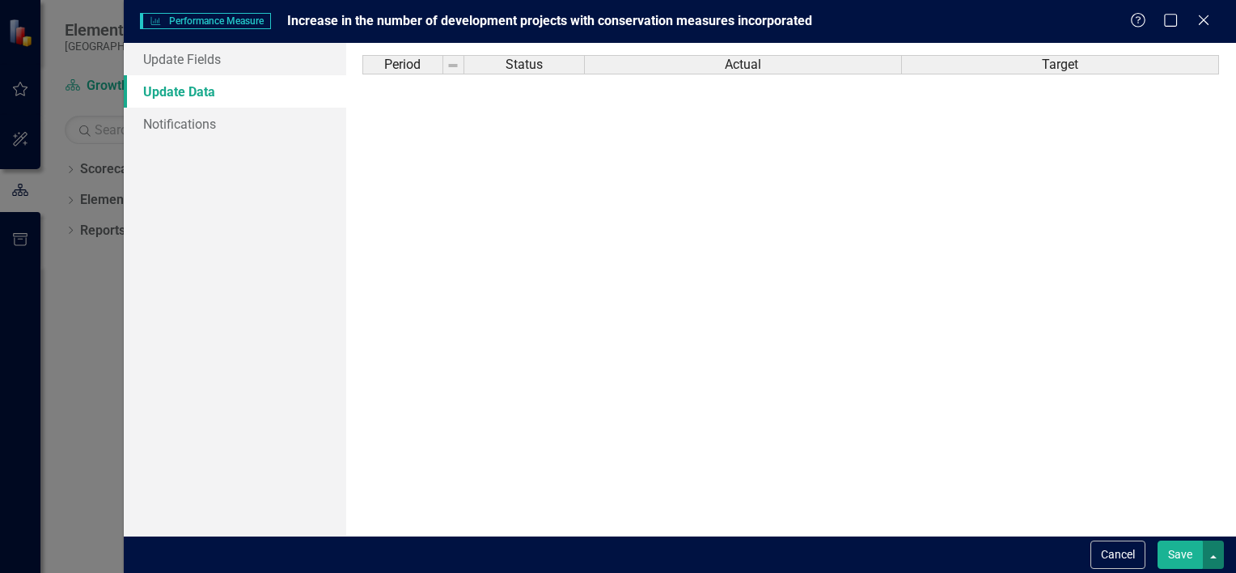
click at [1218, 559] on button "button" at bounding box center [1212, 554] width 21 height 28
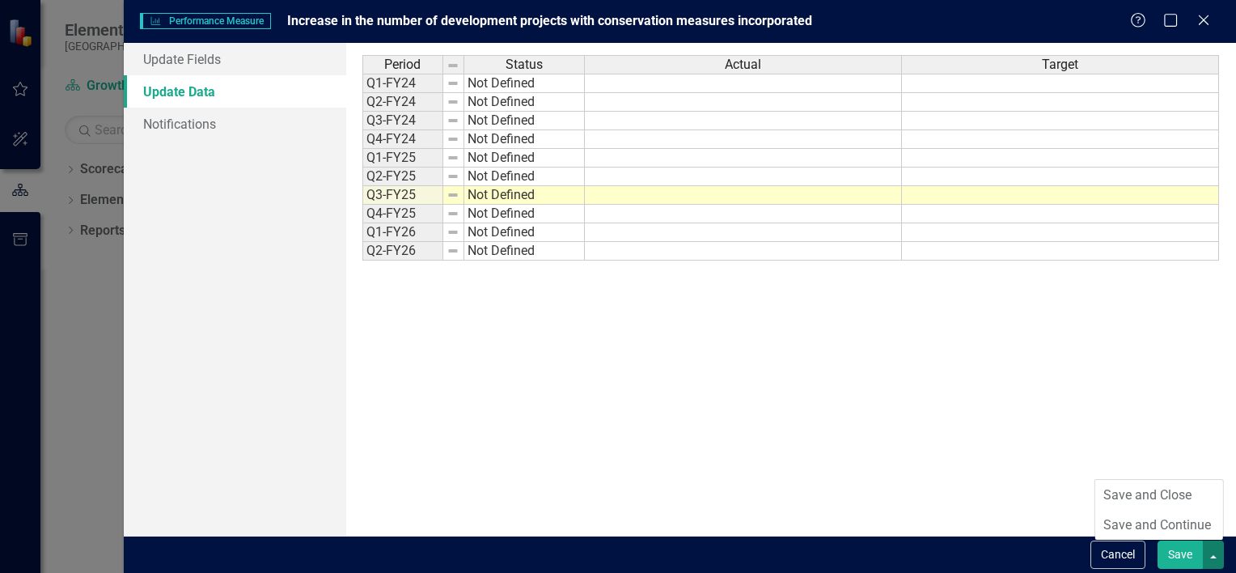
click at [1218, 559] on button "button" at bounding box center [1212, 554] width 21 height 28
click at [1202, 29] on div "Close" at bounding box center [1203, 22] width 20 height 22
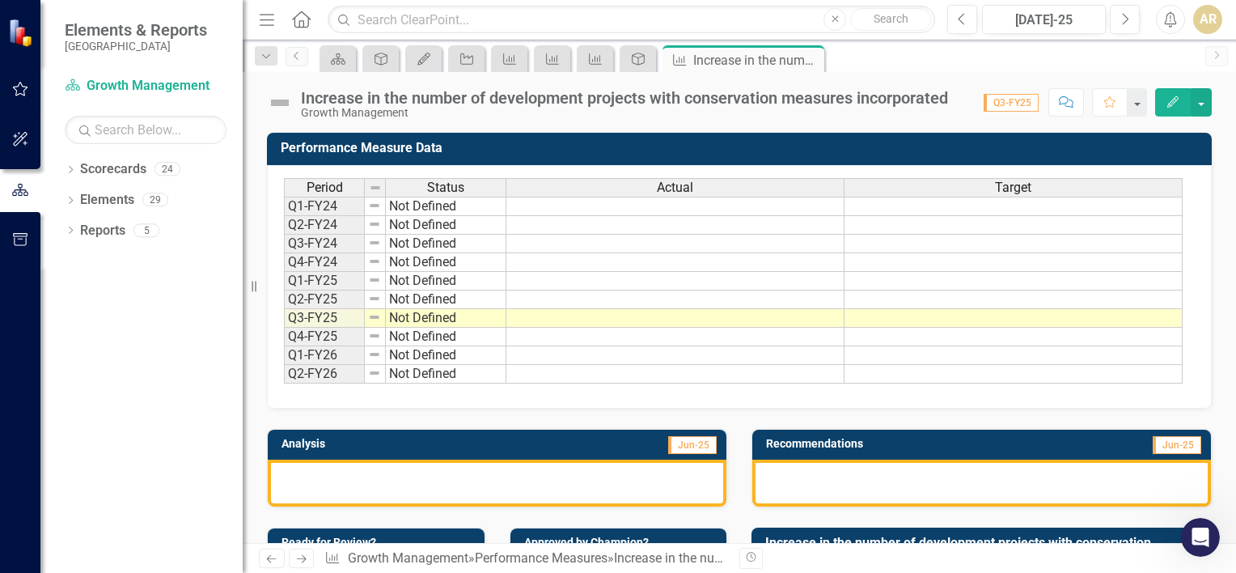
click at [1174, 106] on icon "Edit" at bounding box center [1172, 101] width 15 height 11
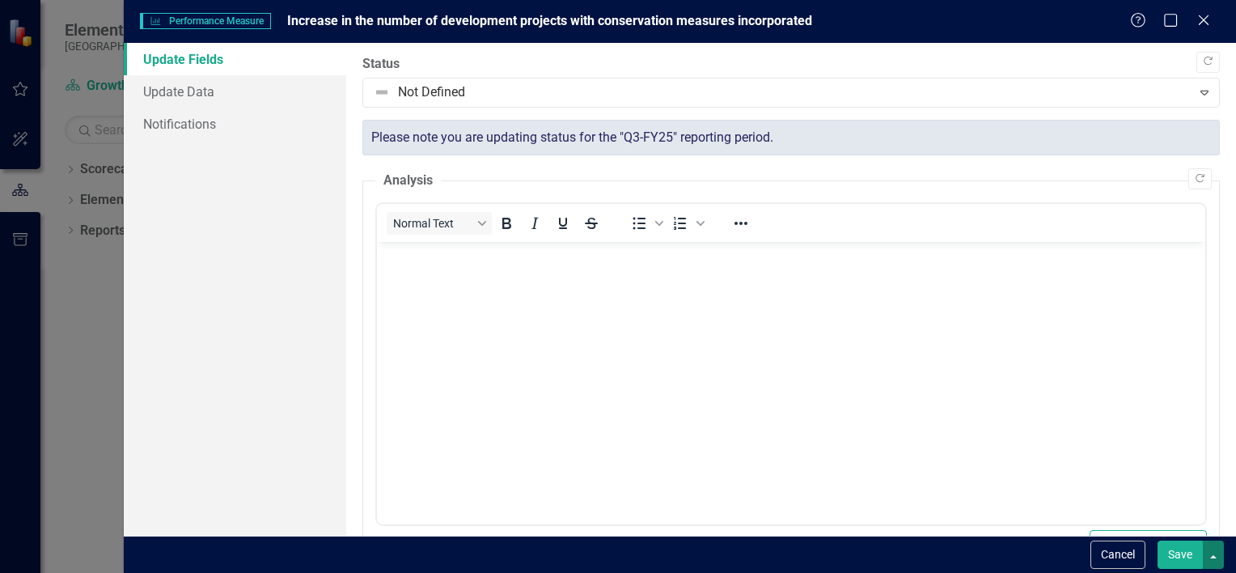
click at [1211, 556] on button "button" at bounding box center [1212, 554] width 21 height 28
click at [1203, 27] on icon "Close" at bounding box center [1203, 19] width 20 height 15
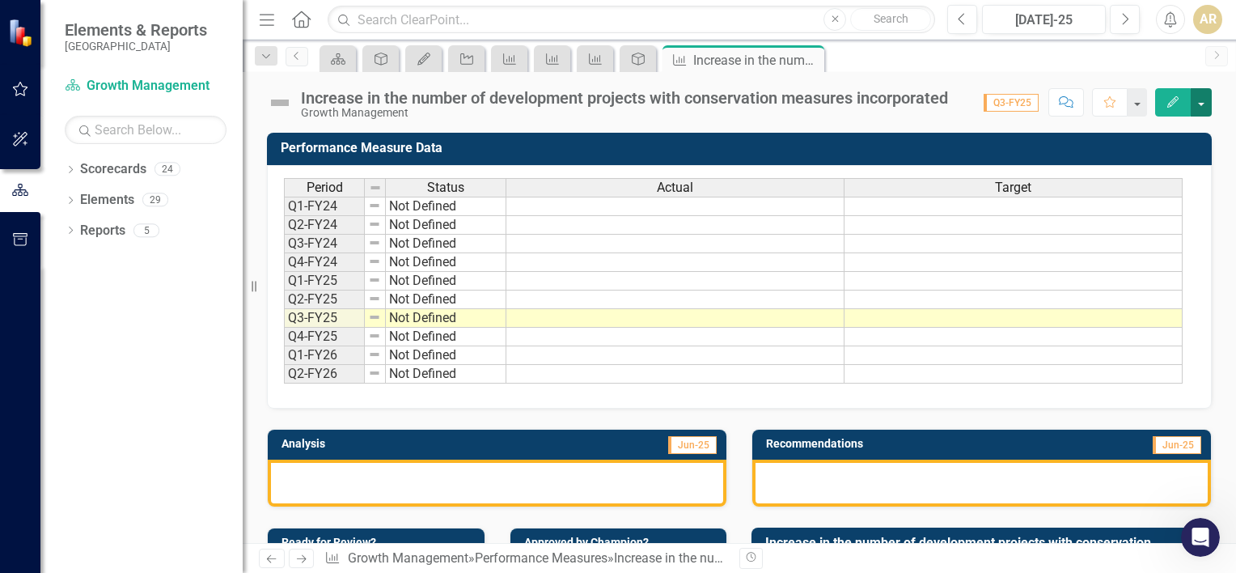
click at [1206, 100] on button "button" at bounding box center [1200, 102] width 21 height 28
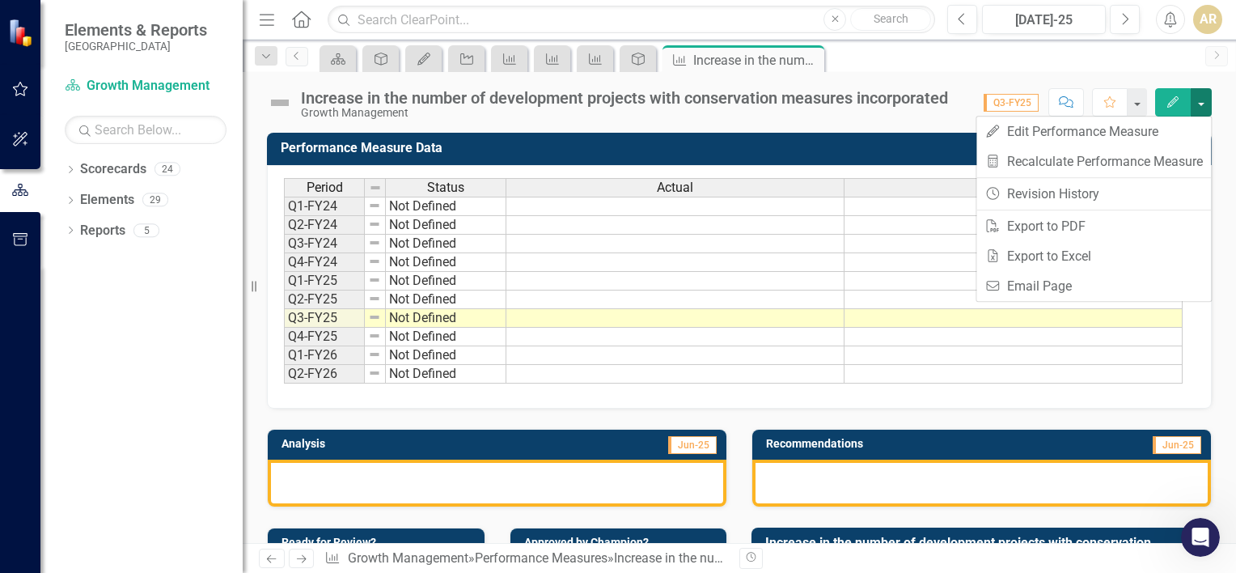
click at [1206, 100] on button "button" at bounding box center [1200, 102] width 21 height 28
